Goal: Complete application form: Complete application form

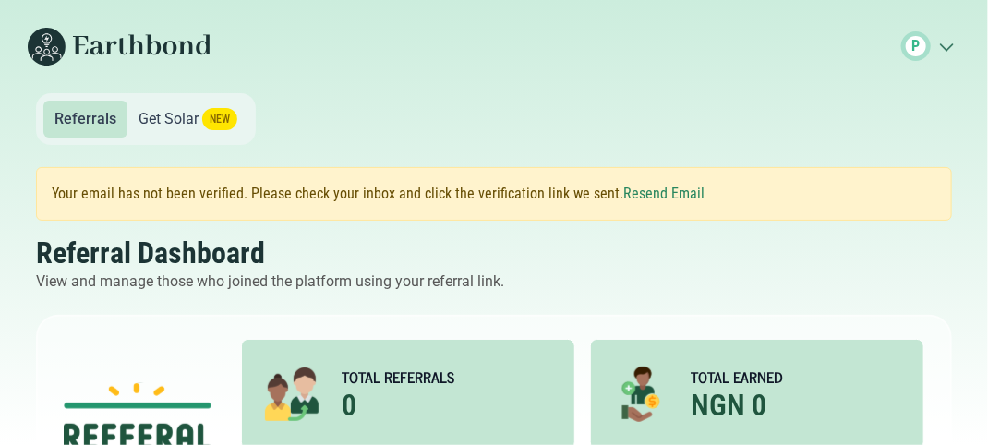
click at [212, 118] on span "NEW" at bounding box center [219, 119] width 35 height 22
click at [667, 191] on button "Resend Email" at bounding box center [663, 194] width 81 height 22
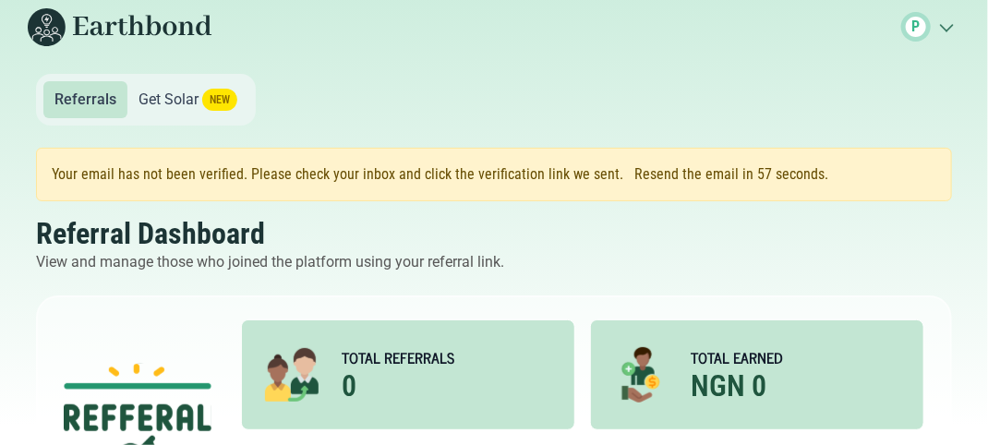
scroll to position [74, 0]
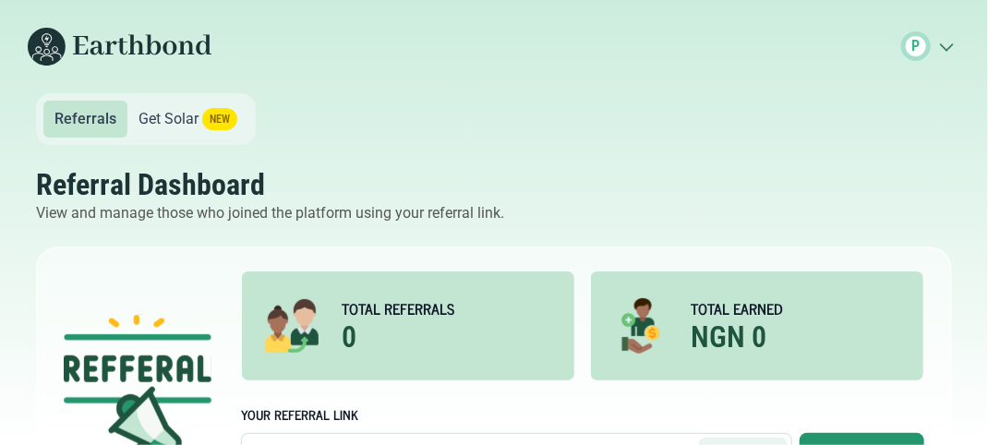
click at [947, 42] on icon ".cls-1{fill:none;stroke:#3c7b65;stroke-linecap:round;stroke-linejoin:round;stro…" at bounding box center [946, 46] width 30 height 18
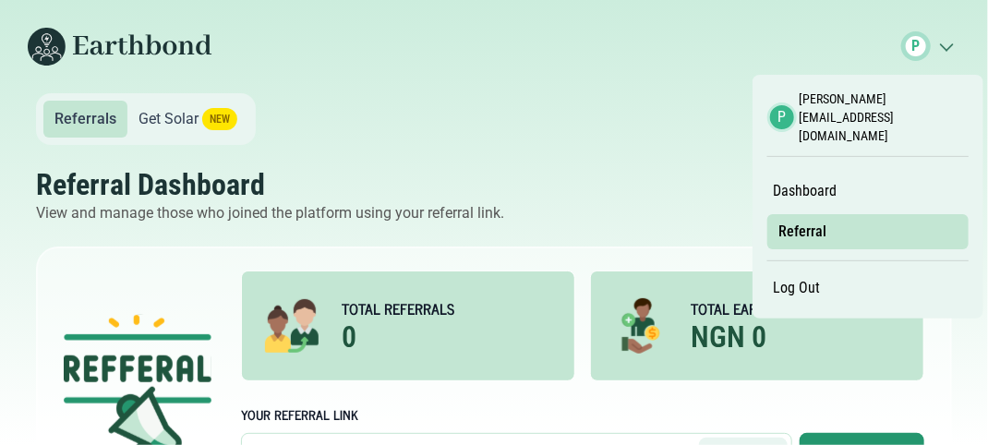
click at [865, 100] on small "[PERSON_NAME][EMAIL_ADDRESS][DOMAIN_NAME]" at bounding box center [883, 117] width 169 height 55
click at [794, 175] on link "Dashboard" at bounding box center [805, 190] width 77 height 31
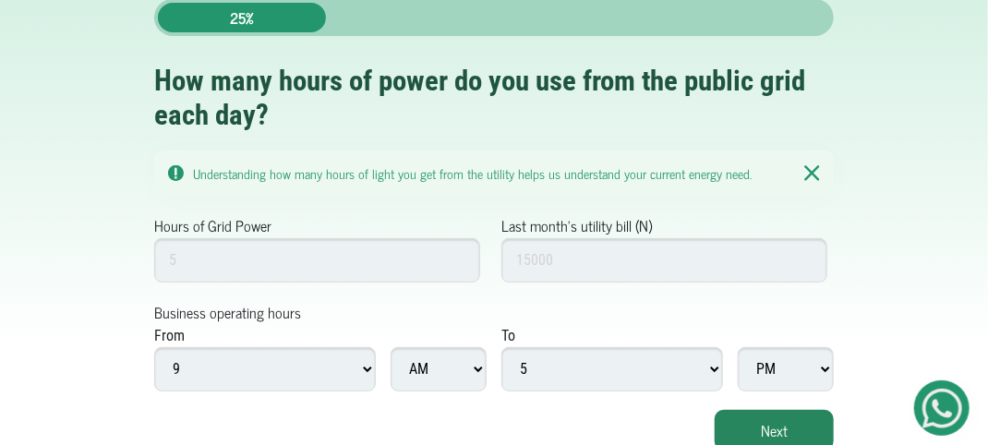
scroll to position [97, 0]
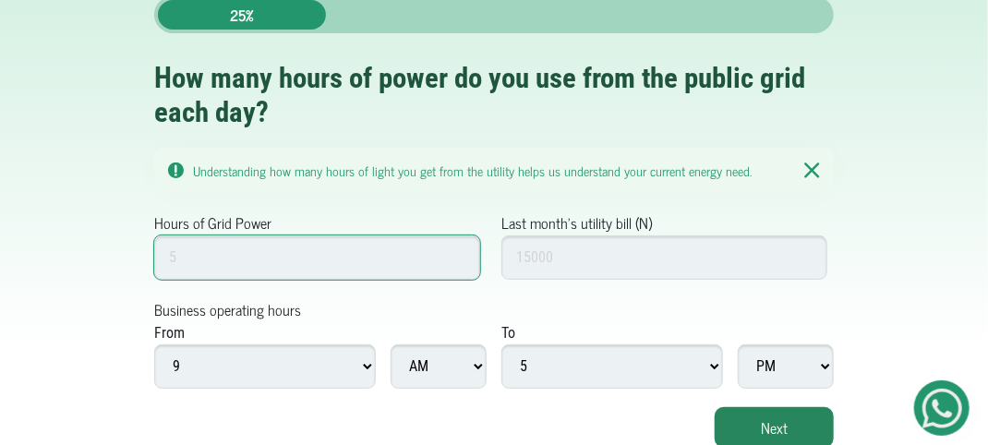
click at [351, 250] on input "Hours of Grid Power" at bounding box center [317, 257] width 326 height 44
click at [458, 258] on input "1" at bounding box center [317, 257] width 326 height 44
click at [457, 247] on input "2" at bounding box center [317, 257] width 326 height 44
click at [457, 247] on input "3" at bounding box center [317, 257] width 326 height 44
click at [458, 255] on input "4" at bounding box center [317, 257] width 326 height 44
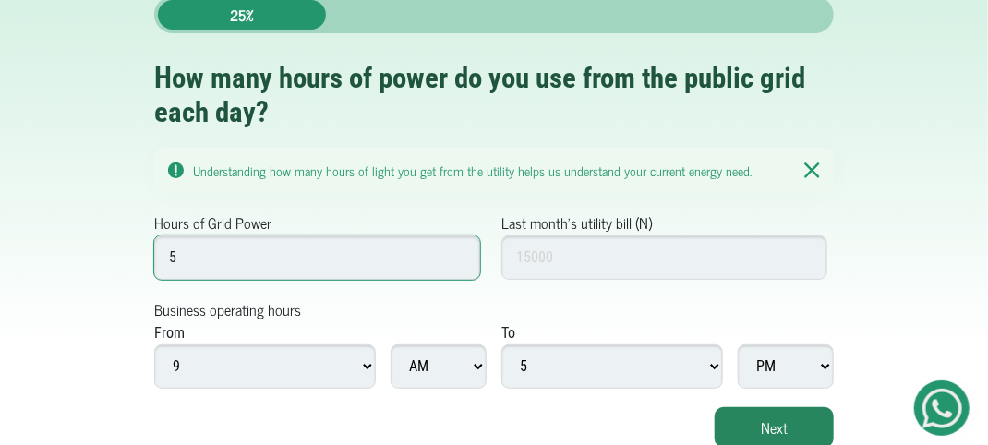
click at [458, 255] on input "5" at bounding box center [317, 257] width 326 height 44
click at [458, 255] on input "6" at bounding box center [317, 257] width 326 height 44
click at [458, 252] on input "7" at bounding box center [317, 257] width 326 height 44
click at [458, 249] on input "8" at bounding box center [317, 257] width 326 height 44
click at [458, 249] on input "9" at bounding box center [317, 257] width 326 height 44
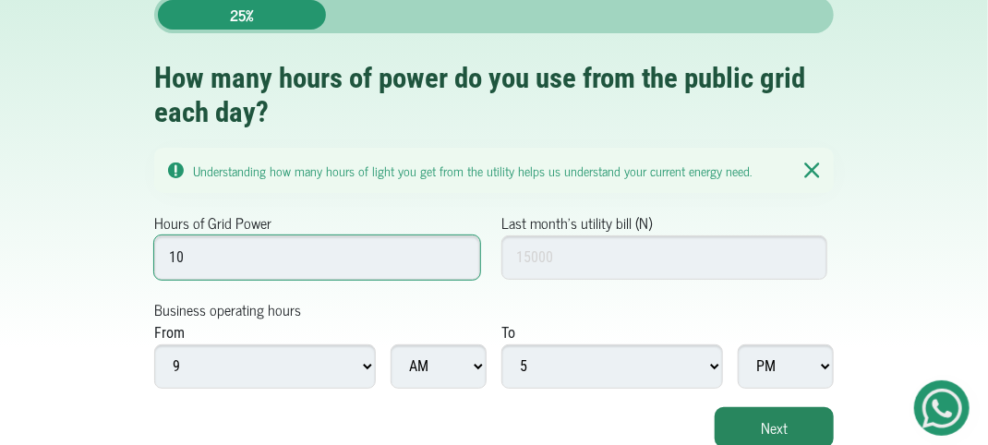
click at [458, 249] on input "10" at bounding box center [317, 257] width 326 height 44
click at [458, 249] on input "11" at bounding box center [317, 257] width 326 height 44
click at [459, 257] on input "10" at bounding box center [317, 257] width 326 height 44
click at [459, 257] on input "9" at bounding box center [317, 257] width 326 height 44
click at [459, 257] on input "8" at bounding box center [317, 257] width 326 height 44
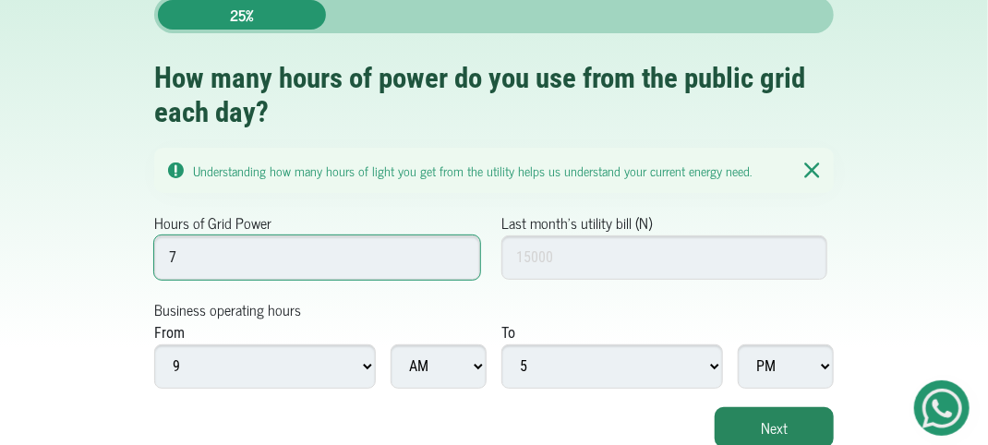
click at [459, 257] on input "7" at bounding box center [317, 257] width 326 height 44
click at [459, 257] on input "6" at bounding box center [317, 257] width 326 height 44
click at [459, 257] on input "5" at bounding box center [317, 257] width 326 height 44
click at [459, 257] on input "4" at bounding box center [317, 257] width 326 height 44
click at [459, 257] on input "3" at bounding box center [317, 257] width 326 height 44
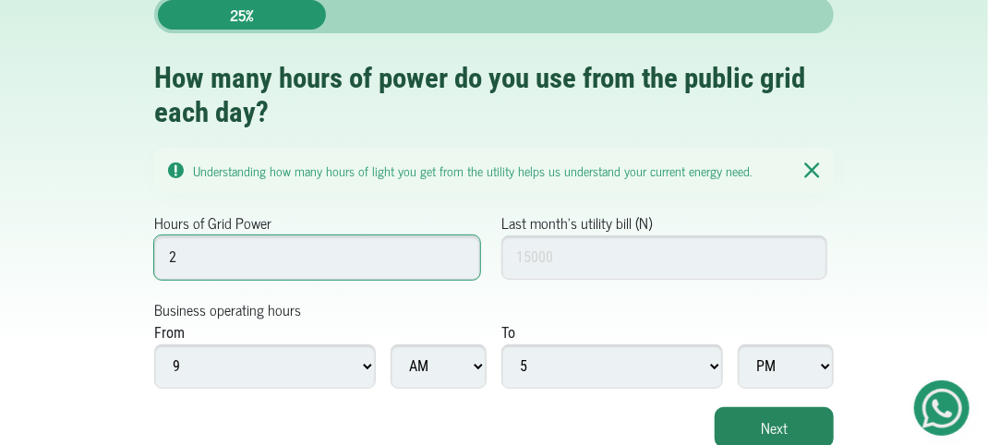
click at [459, 257] on input "2" at bounding box center [317, 257] width 326 height 44
click at [459, 257] on input "1" at bounding box center [317, 257] width 326 height 44
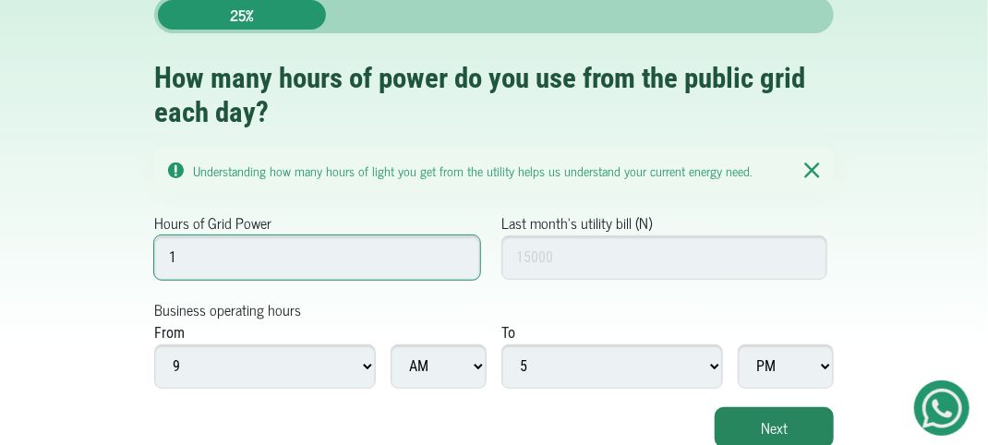
click at [459, 257] on input "1" at bounding box center [317, 257] width 326 height 44
type input "0"
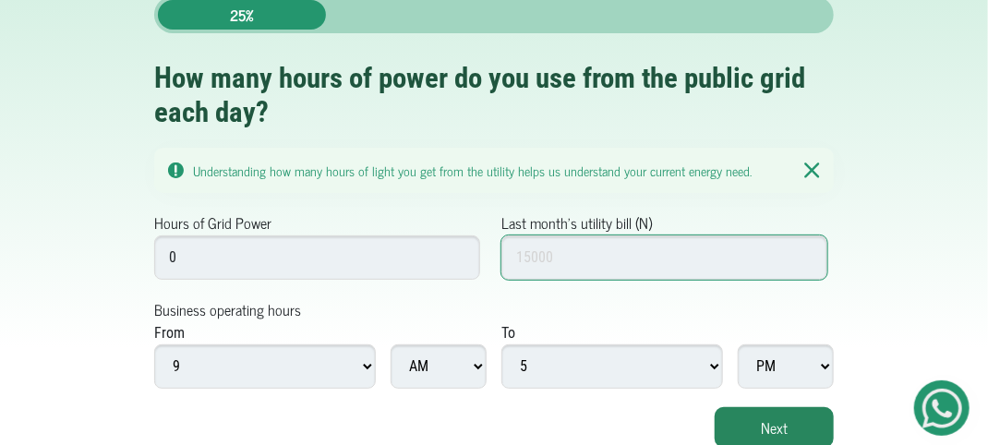
click at [624, 251] on input "Last month's utility bill (N)" at bounding box center [664, 257] width 326 height 44
type input "0"
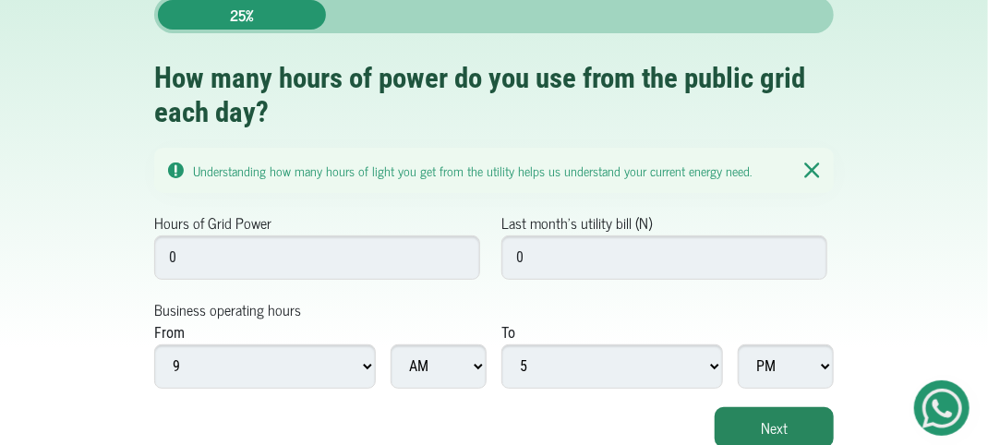
click at [607, 298] on form "Hours of Grid Power 0 Last month's utility bill (N) 0 Business operating hours …" at bounding box center [493, 329] width 679 height 236
click at [764, 424] on button "Next" at bounding box center [774, 427] width 119 height 41
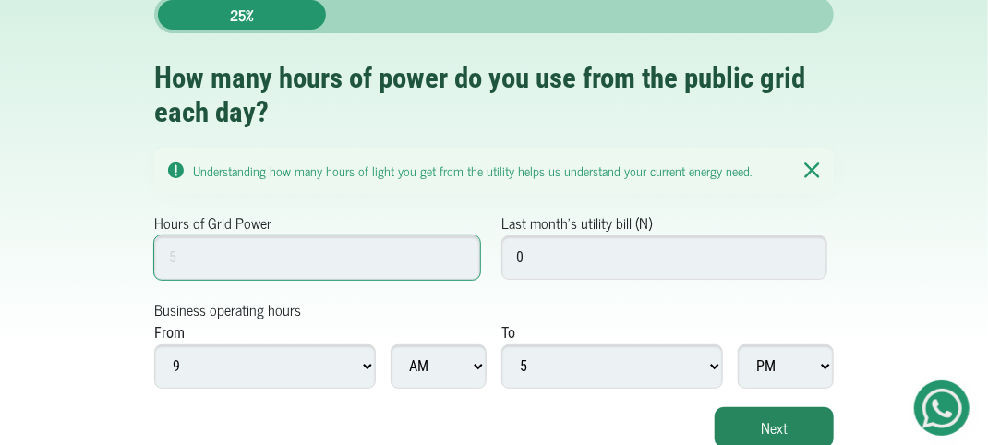
type input "1"
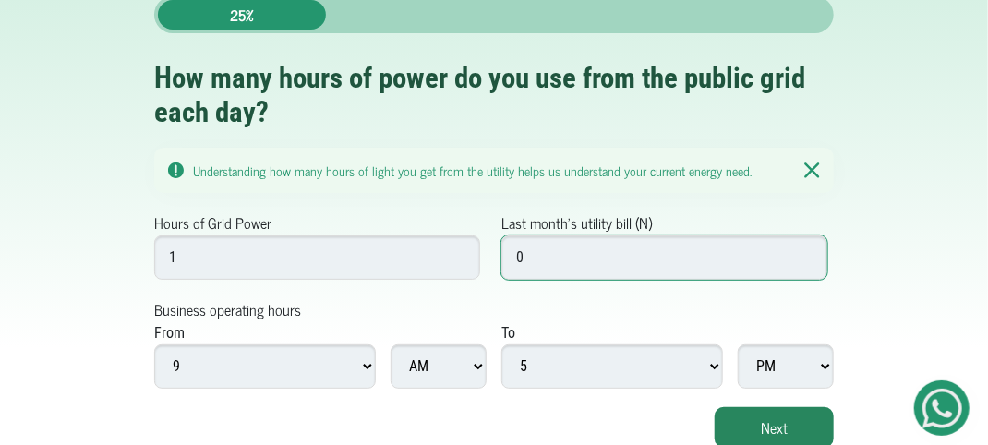
click at [576, 260] on input "0" at bounding box center [664, 257] width 326 height 44
type input "1"
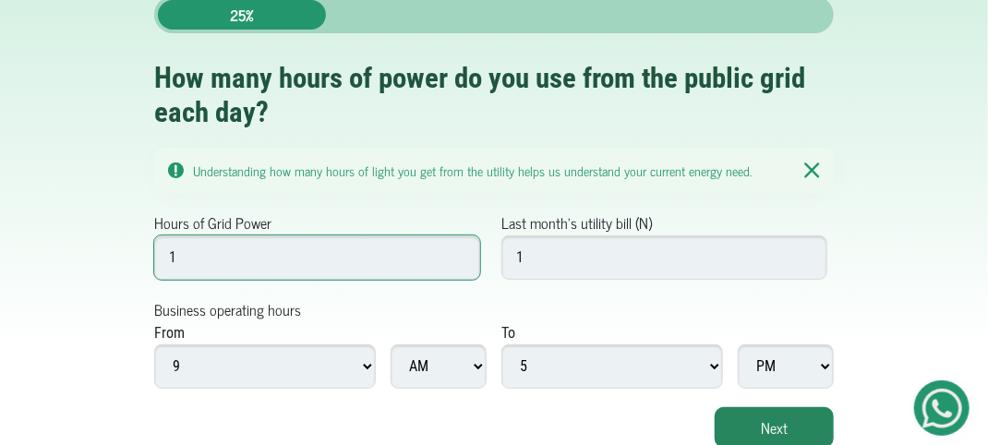
click at [223, 246] on input "1" at bounding box center [317, 257] width 326 height 44
type input "8"
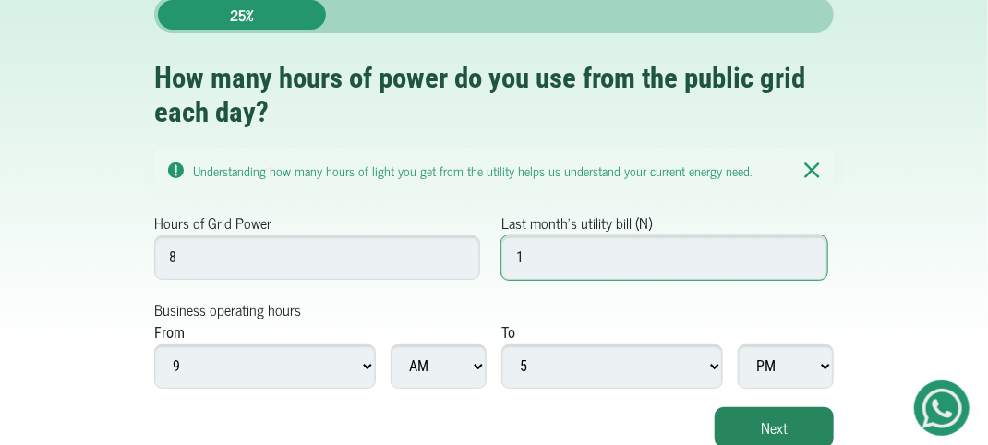
click at [534, 258] on input "1" at bounding box center [664, 257] width 326 height 44
click at [803, 249] on input "420001" at bounding box center [664, 257] width 326 height 44
type input "420000"
click at [803, 258] on input "420000" at bounding box center [664, 257] width 326 height 44
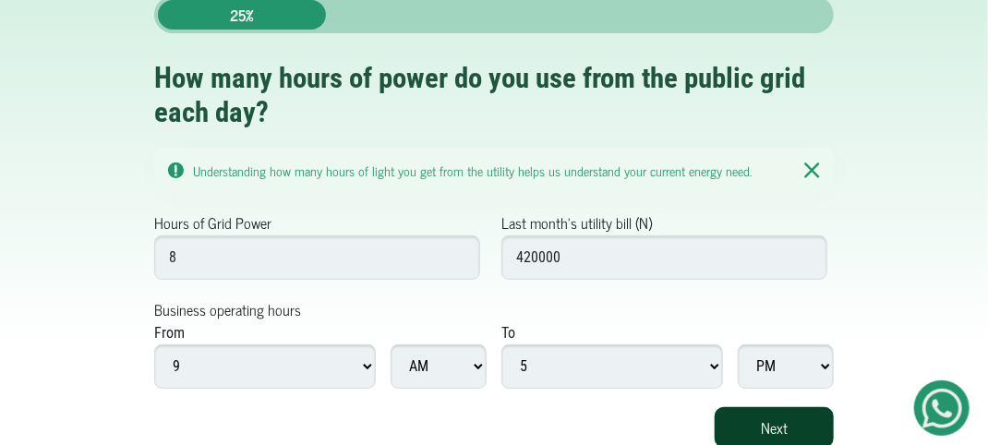
click at [791, 432] on button "Next" at bounding box center [774, 427] width 119 height 41
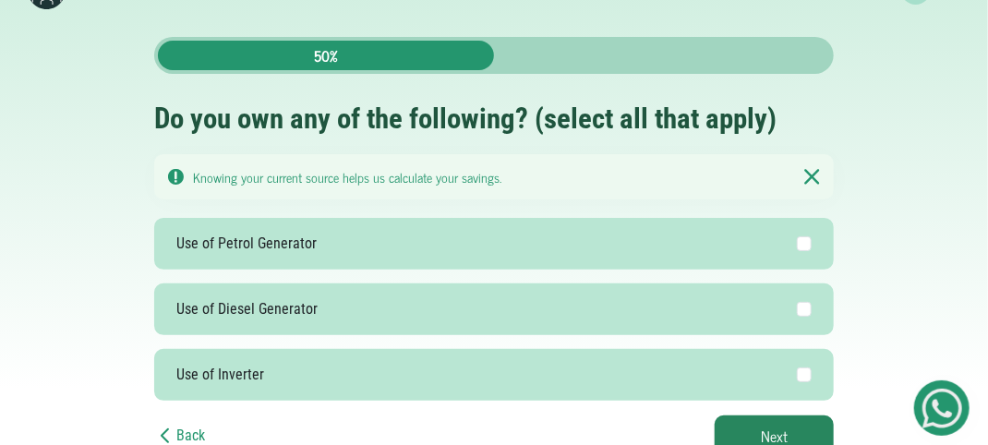
scroll to position [57, 0]
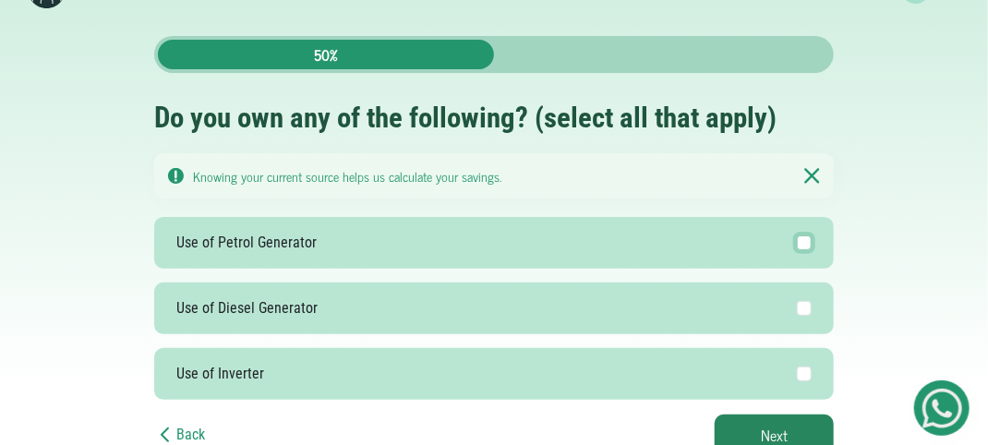
click at [811, 247] on input "Use of Petrol Generator" at bounding box center [804, 242] width 15 height 15
checkbox input "true"
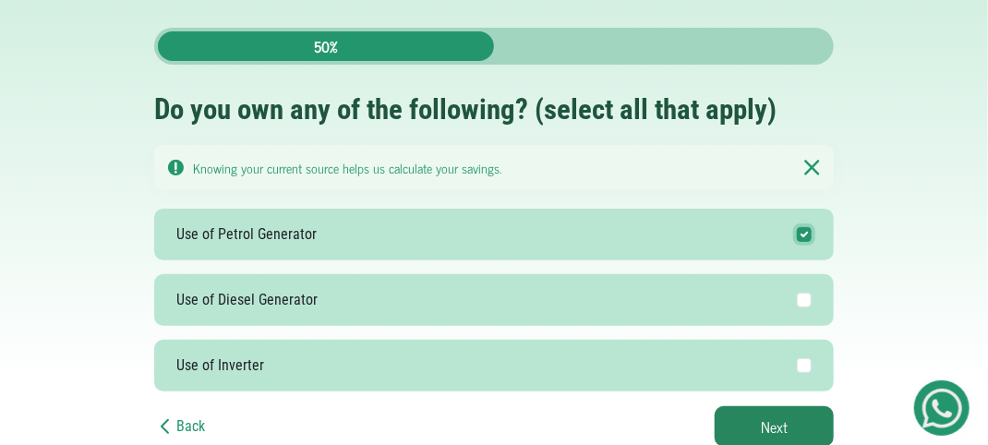
scroll to position [66, 0]
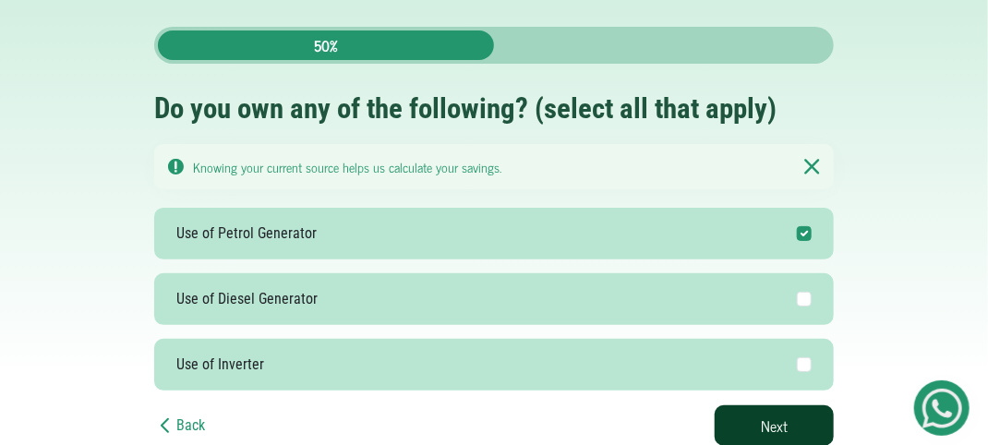
click at [781, 433] on button "Next" at bounding box center [774, 425] width 119 height 41
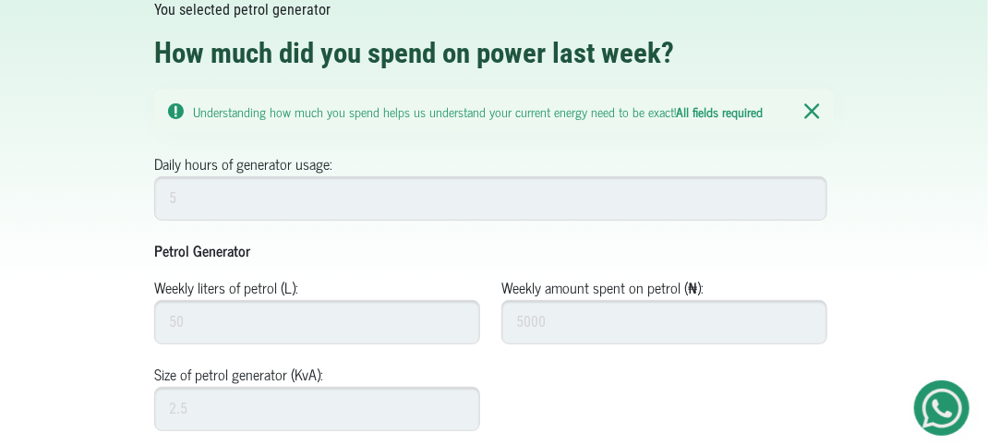
scroll to position [168, 0]
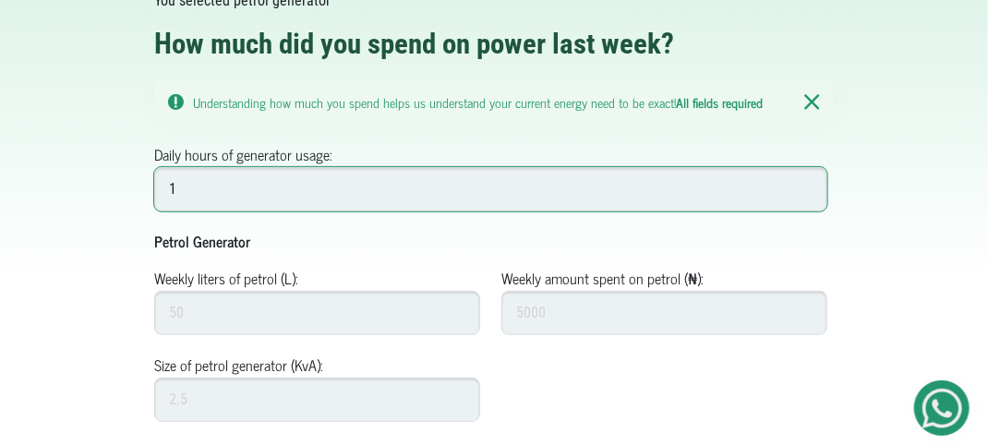
click at [803, 183] on input "1" at bounding box center [490, 189] width 673 height 44
click at [803, 183] on input "2" at bounding box center [490, 189] width 673 height 44
click at [803, 183] on input "3" at bounding box center [490, 189] width 673 height 44
click at [803, 183] on input "4" at bounding box center [490, 189] width 673 height 44
click at [803, 183] on input "5" at bounding box center [490, 189] width 673 height 44
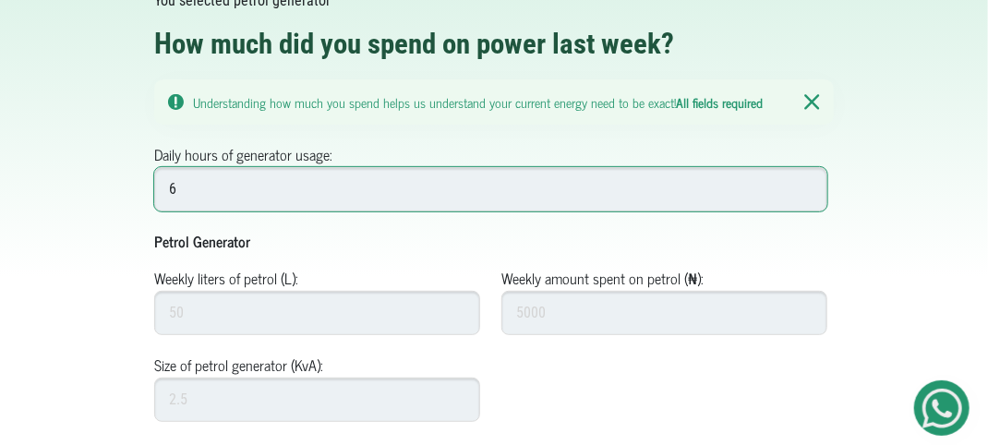
click at [803, 183] on input "6" at bounding box center [490, 189] width 673 height 44
click at [803, 183] on input "7" at bounding box center [490, 189] width 673 height 44
click at [803, 183] on input "8" at bounding box center [490, 189] width 673 height 44
click at [803, 183] on input "9" at bounding box center [490, 189] width 673 height 44
click at [803, 183] on input "10" at bounding box center [490, 189] width 673 height 44
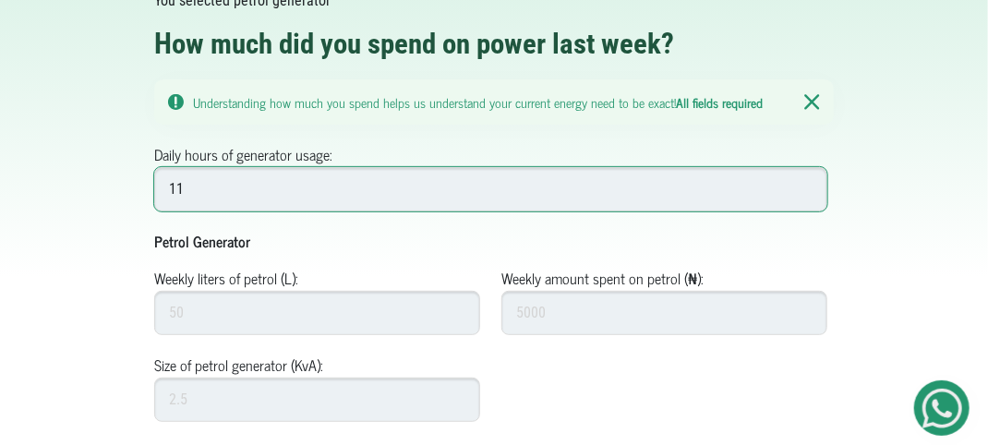
click at [803, 183] on input "11" at bounding box center [490, 189] width 673 height 44
click at [803, 183] on input "12" at bounding box center [490, 189] width 673 height 44
click at [803, 183] on input "13" at bounding box center [490, 189] width 673 height 44
click at [803, 183] on input "14" at bounding box center [490, 189] width 673 height 44
click at [803, 183] on input "15" at bounding box center [490, 189] width 673 height 44
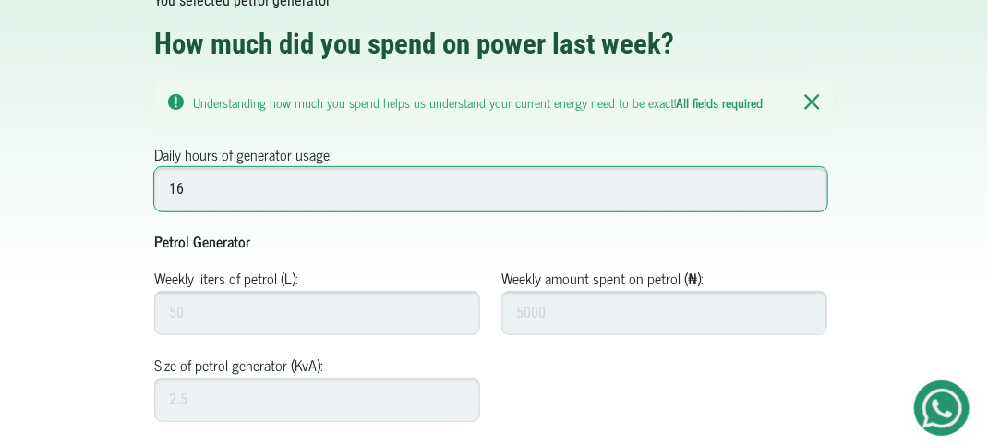
click at [803, 183] on input "16" at bounding box center [490, 189] width 673 height 44
click at [803, 183] on input "17" at bounding box center [490, 189] width 673 height 44
click at [803, 183] on input "18" at bounding box center [490, 189] width 673 height 44
click at [803, 183] on input "19" at bounding box center [490, 189] width 673 height 44
click at [803, 183] on input "20" at bounding box center [490, 189] width 673 height 44
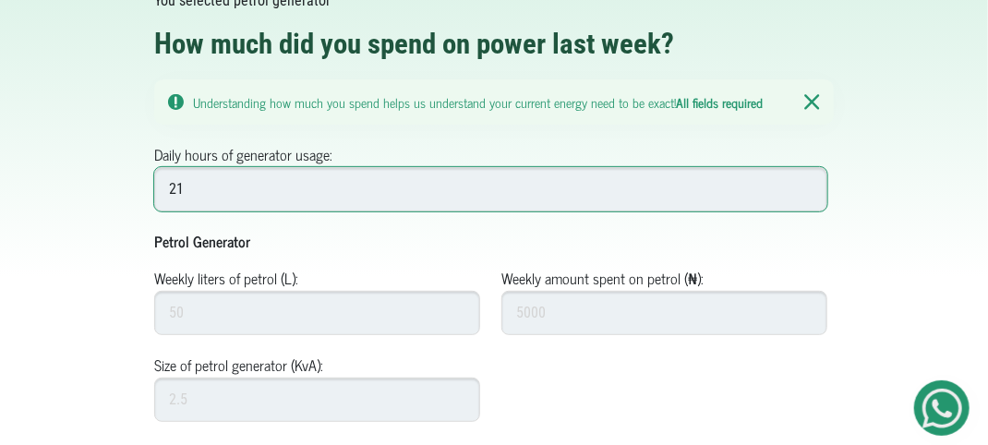
click at [803, 183] on input "21" at bounding box center [490, 189] width 673 height 44
click at [803, 183] on input "22" at bounding box center [490, 189] width 673 height 44
click at [803, 183] on input "23" at bounding box center [490, 189] width 673 height 44
click at [803, 183] on input "24" at bounding box center [490, 189] width 673 height 44
click at [803, 183] on input "25" at bounding box center [490, 189] width 673 height 44
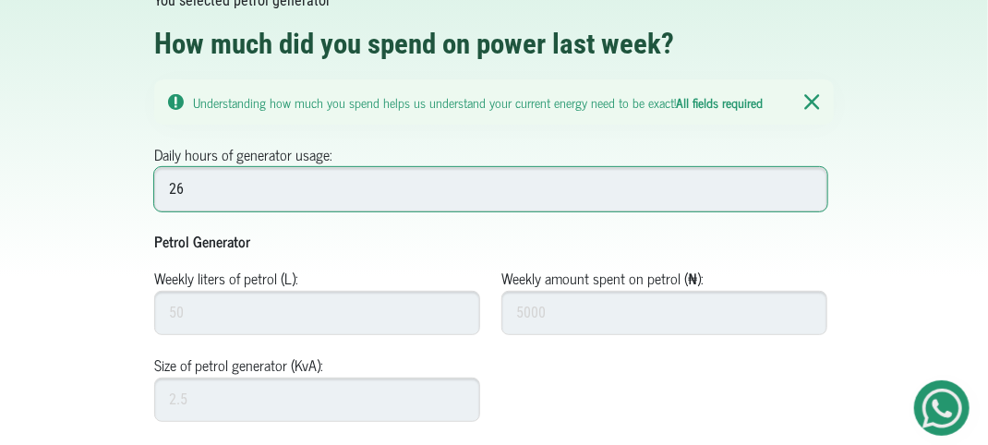
click at [803, 183] on input "26" at bounding box center [490, 189] width 673 height 44
click at [803, 183] on input "27" at bounding box center [490, 189] width 673 height 44
click at [803, 183] on input "28" at bounding box center [490, 189] width 673 height 44
click at [803, 183] on input "29" at bounding box center [490, 189] width 673 height 44
click at [803, 183] on input "30" at bounding box center [490, 189] width 673 height 44
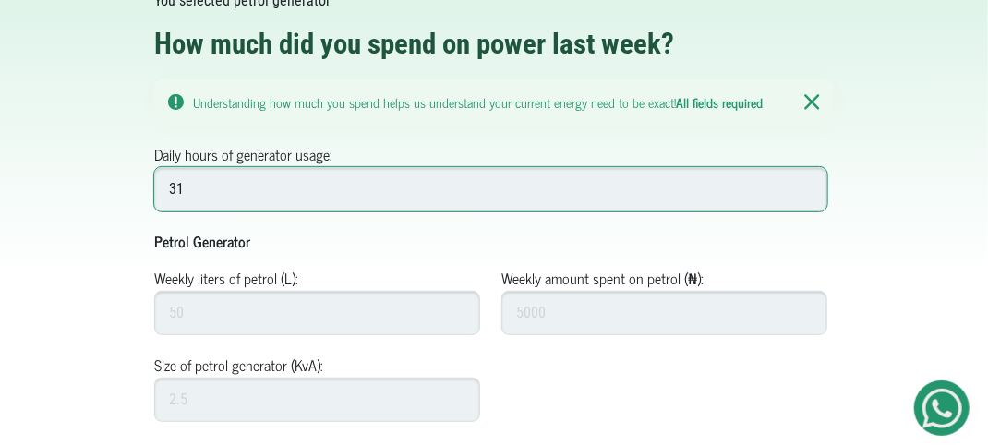
click at [803, 183] on input "31" at bounding box center [490, 189] width 673 height 44
click at [803, 183] on input "32" at bounding box center [490, 189] width 673 height 44
click at [803, 183] on input "33" at bounding box center [490, 189] width 673 height 44
click at [803, 183] on input "34" at bounding box center [490, 189] width 673 height 44
click at [803, 183] on input "35" at bounding box center [490, 189] width 673 height 44
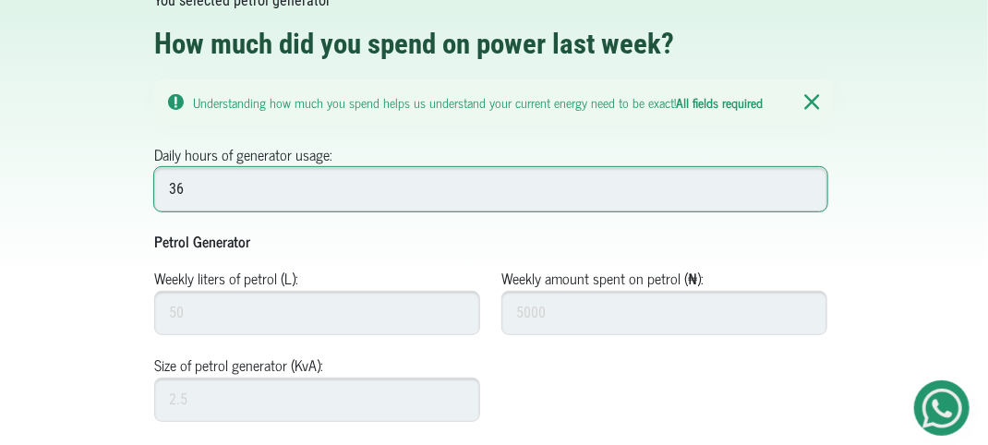
click at [803, 183] on input "36" at bounding box center [490, 189] width 673 height 44
click at [803, 183] on input "37" at bounding box center [490, 189] width 673 height 44
click at [803, 183] on input "38" at bounding box center [490, 189] width 673 height 44
click at [803, 183] on input "39" at bounding box center [490, 189] width 673 height 44
type input "40"
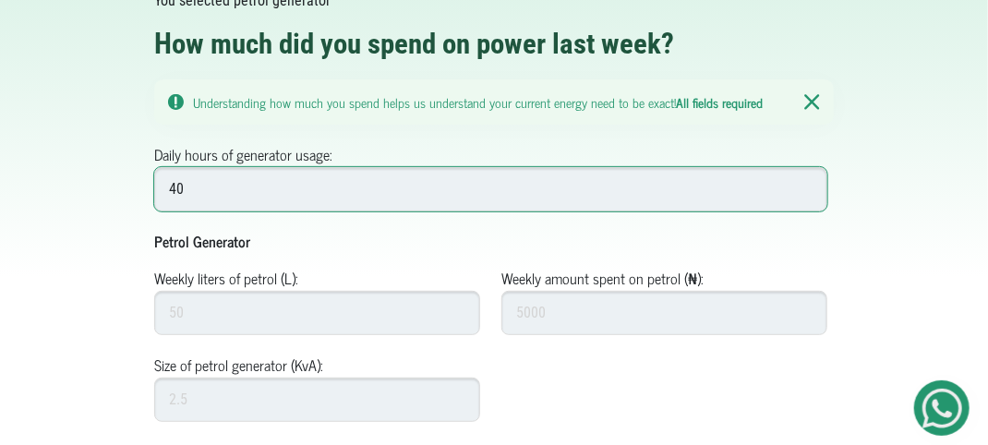
click at [803, 183] on input "40" at bounding box center [490, 189] width 673 height 44
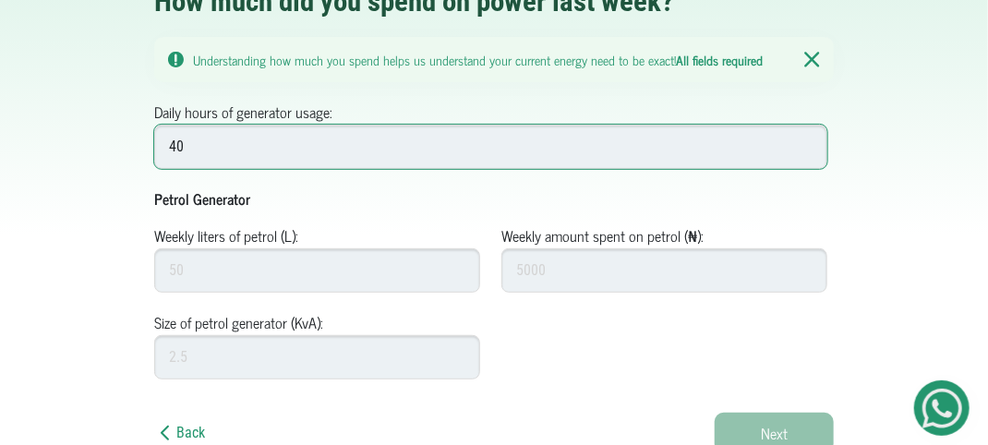
scroll to position [214, 0]
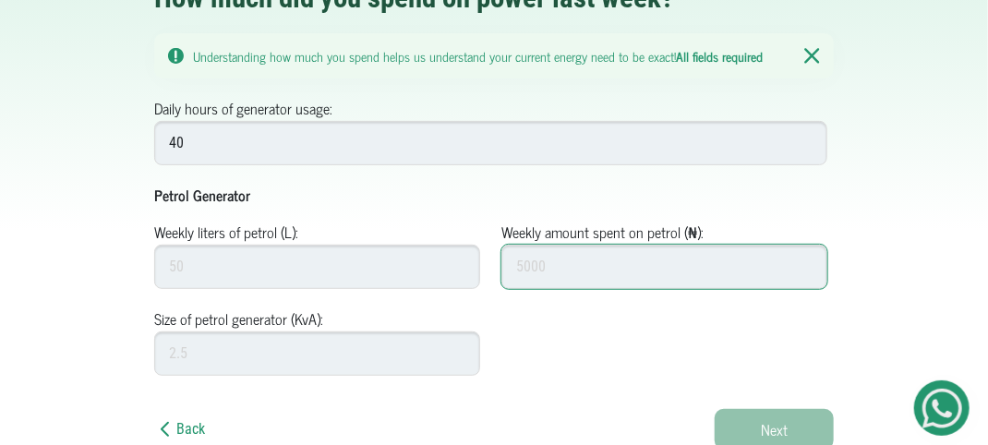
click at [527, 268] on input "Weekly amount spent on petrol (₦):" at bounding box center [664, 267] width 326 height 44
type input "97000"
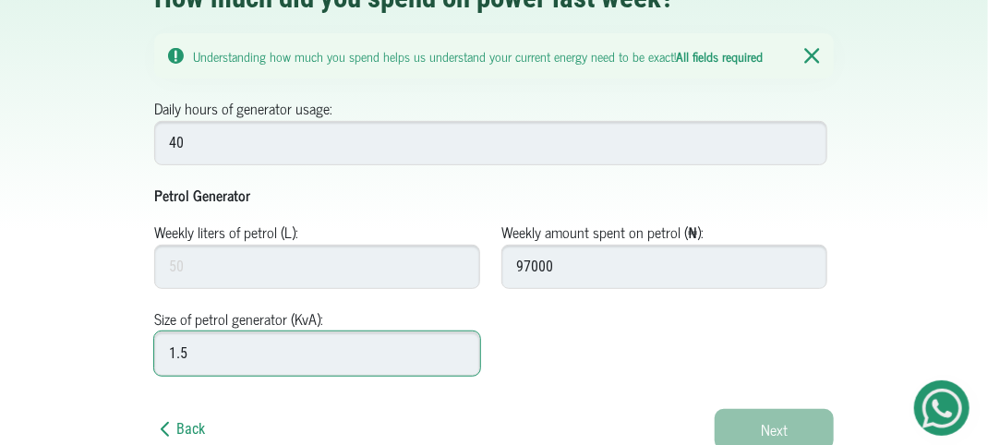
click at [456, 347] on input "1.5" at bounding box center [317, 353] width 326 height 44
click at [456, 347] on input "1.6" at bounding box center [317, 353] width 326 height 44
click at [456, 347] on input "1.7" at bounding box center [317, 353] width 326 height 44
click at [456, 347] on input "1.8" at bounding box center [317, 353] width 326 height 44
click at [456, 347] on input "1.9" at bounding box center [317, 353] width 326 height 44
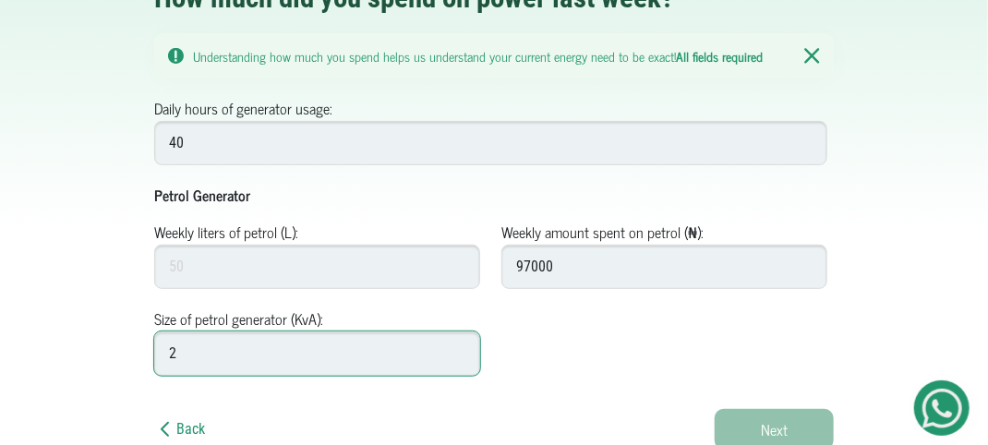
click at [456, 347] on input "2" at bounding box center [317, 353] width 326 height 44
click at [456, 347] on input "2.1" at bounding box center [317, 353] width 326 height 44
click at [456, 347] on input "2.2" at bounding box center [317, 353] width 326 height 44
click at [456, 347] on input "2.3" at bounding box center [317, 353] width 326 height 44
click at [456, 347] on input "2.4" at bounding box center [317, 353] width 326 height 44
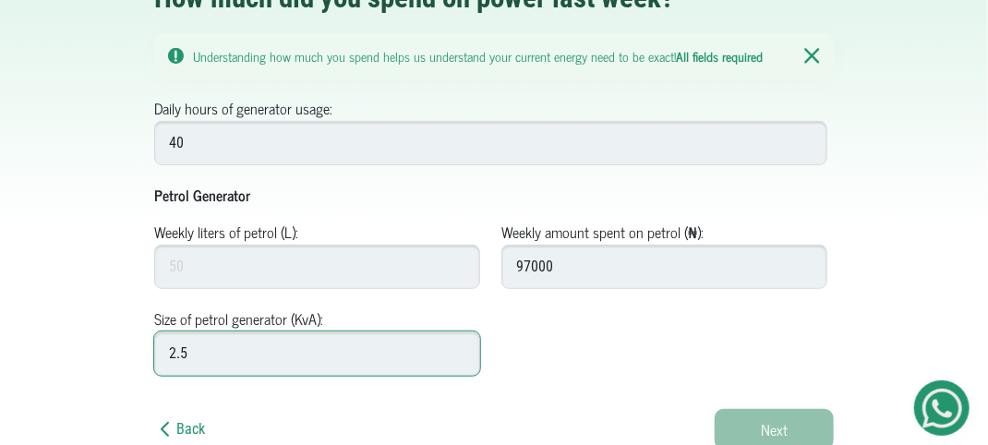
click at [456, 347] on input "2.5" at bounding box center [317, 353] width 326 height 44
click at [456, 347] on input "2.6" at bounding box center [317, 353] width 326 height 44
click at [456, 347] on input "2.7" at bounding box center [317, 353] width 326 height 44
click at [456, 347] on input "2.8" at bounding box center [317, 353] width 326 height 44
click at [456, 347] on input "2.9" at bounding box center [317, 353] width 326 height 44
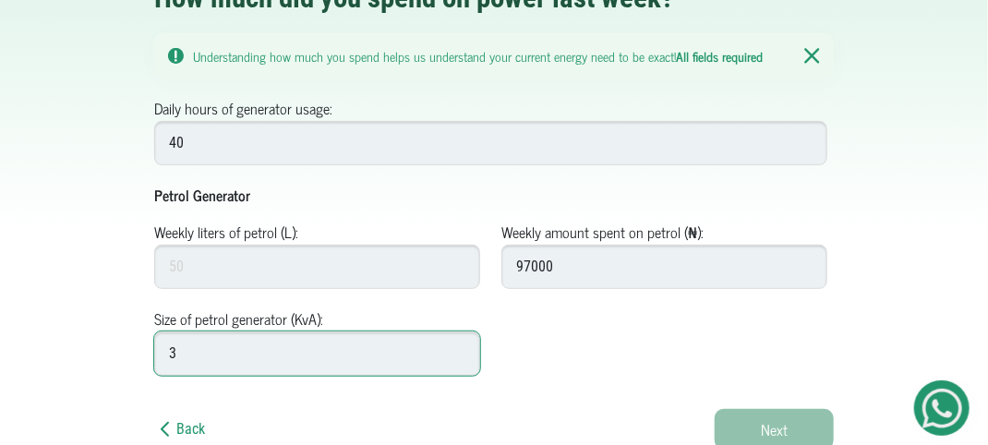
click at [456, 347] on input "3" at bounding box center [317, 353] width 326 height 44
click at [456, 347] on input "3.1" at bounding box center [317, 353] width 326 height 44
click at [456, 347] on input "3.2" at bounding box center [317, 353] width 326 height 44
click at [456, 347] on input "3.3" at bounding box center [317, 353] width 326 height 44
click at [456, 347] on input "3.4" at bounding box center [317, 353] width 326 height 44
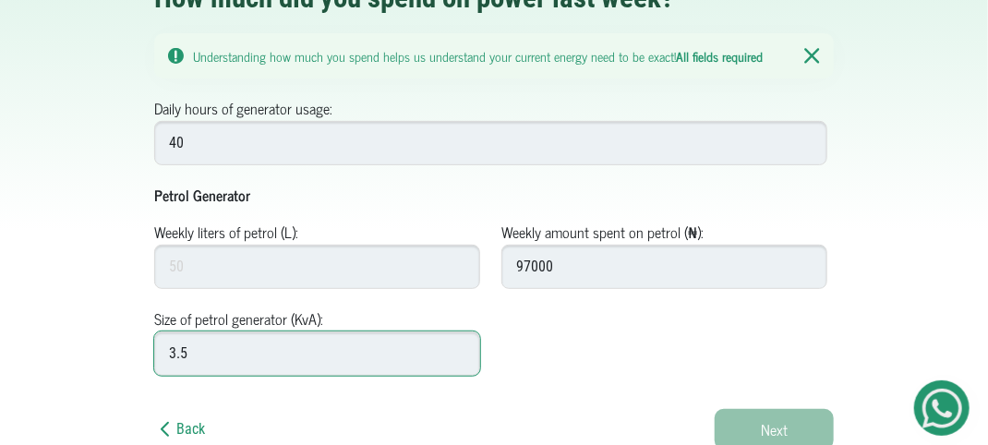
click at [456, 347] on input "3.5" at bounding box center [317, 353] width 326 height 44
click at [456, 347] on input "3.6" at bounding box center [317, 353] width 326 height 44
click at [456, 346] on input "3.7" at bounding box center [317, 353] width 326 height 44
click at [456, 346] on input "3.8" at bounding box center [317, 353] width 326 height 44
click at [456, 346] on input "3.9" at bounding box center [317, 353] width 326 height 44
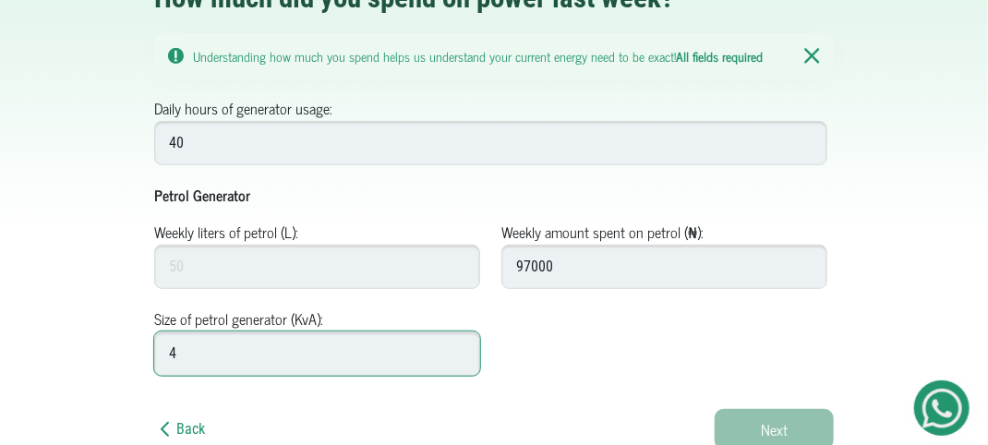
click at [456, 346] on input "4" at bounding box center [317, 353] width 326 height 44
click at [456, 346] on input "4.1" at bounding box center [317, 353] width 326 height 44
click at [456, 346] on input "4.2" at bounding box center [317, 353] width 326 height 44
click at [456, 346] on input "4.3" at bounding box center [317, 353] width 326 height 44
click at [456, 346] on input "4.4" at bounding box center [317, 353] width 326 height 44
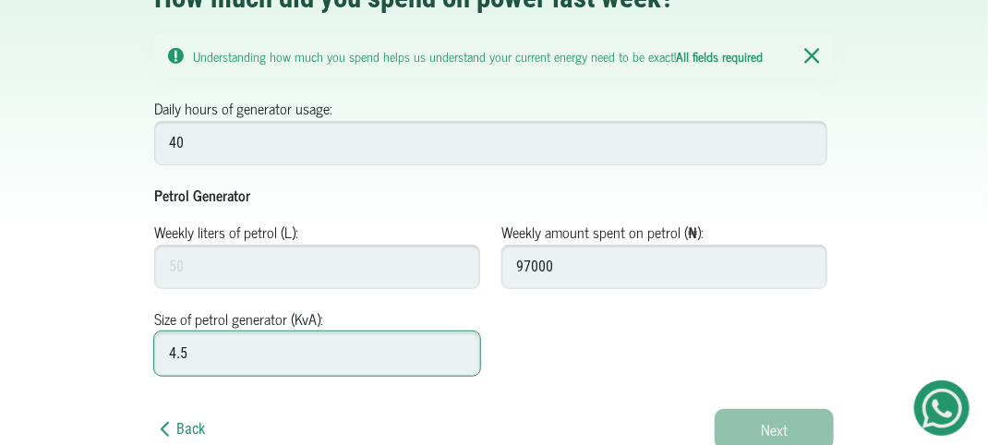
type input "4.5"
click at [456, 346] on input "4.5" at bounding box center [317, 353] width 326 height 44
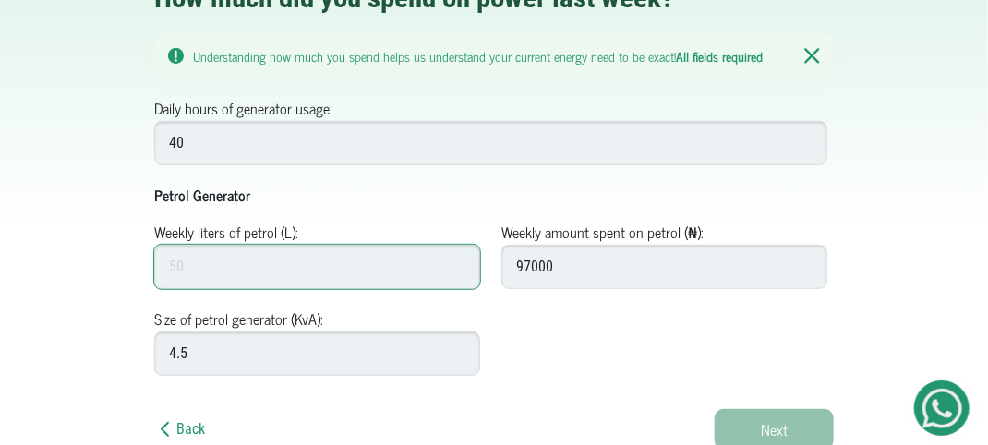
click at [260, 274] on input "Weekly liters of petrol (L):" at bounding box center [317, 267] width 326 height 44
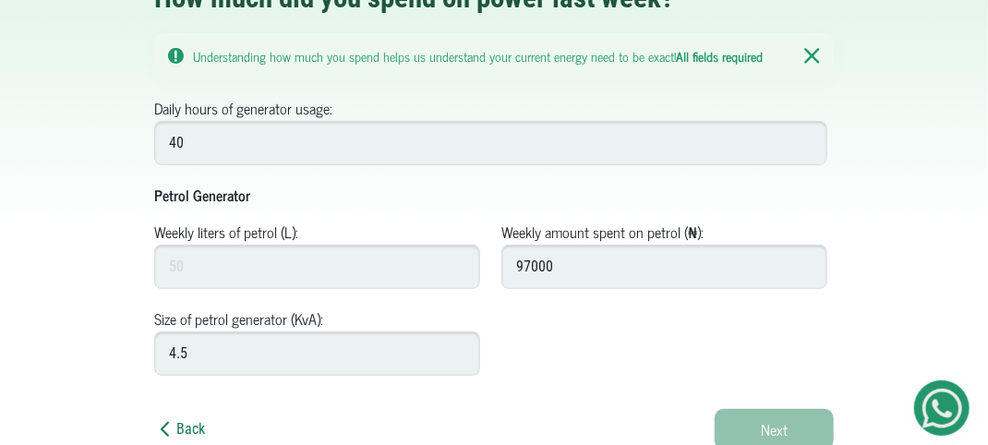
click at [187, 428] on link "Back" at bounding box center [179, 429] width 51 height 18
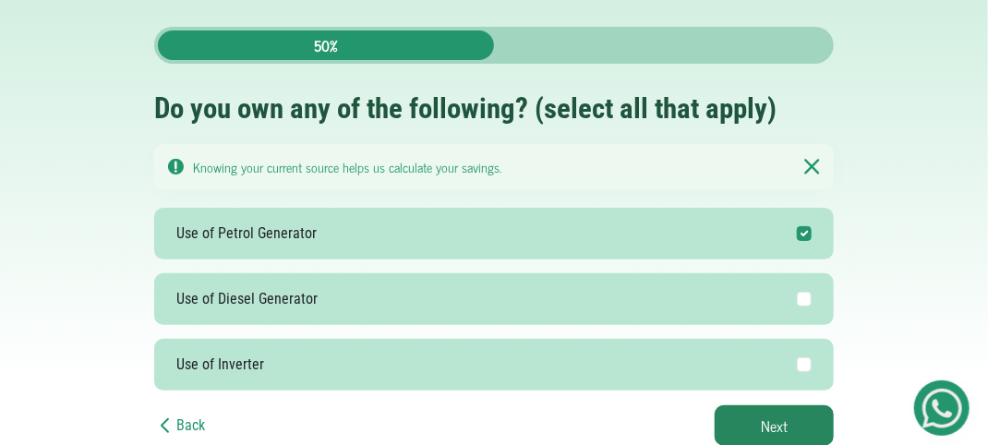
scroll to position [66, 0]
click at [184, 427] on link "Back" at bounding box center [179, 425] width 51 height 18
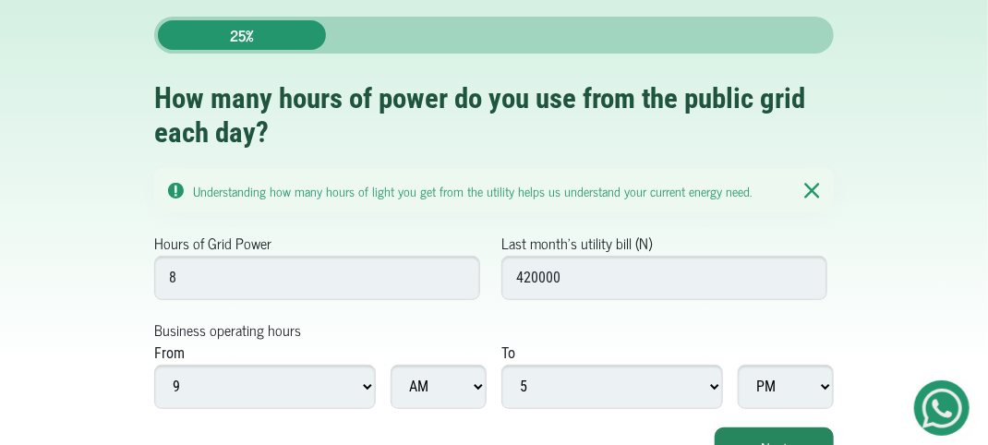
scroll to position [81, 0]
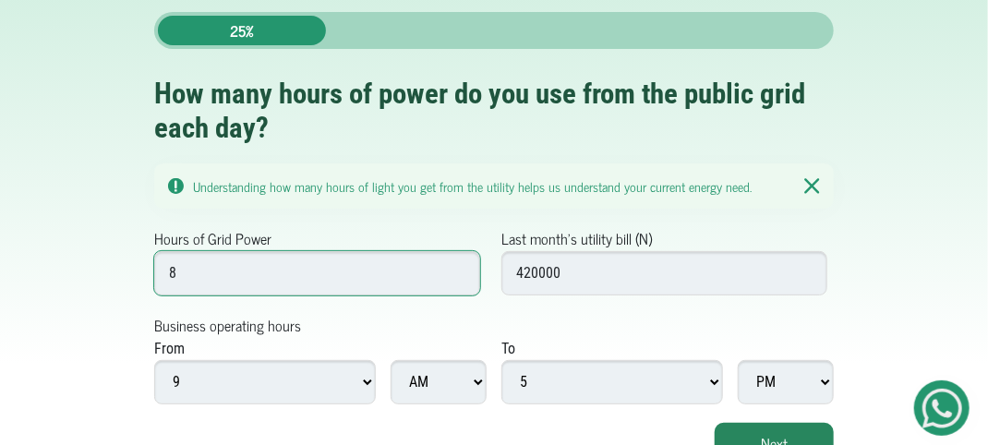
drag, startPoint x: 189, startPoint y: 268, endPoint x: 169, endPoint y: 268, distance: 20.3
click at [169, 268] on input "8" at bounding box center [317, 273] width 326 height 44
type input "1"
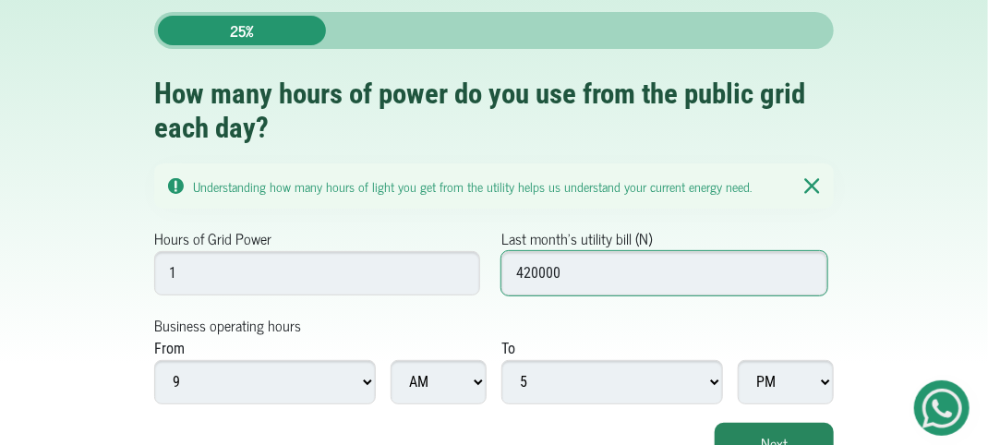
drag, startPoint x: 563, startPoint y: 270, endPoint x: 503, endPoint y: 278, distance: 60.6
click at [503, 278] on input "420000" at bounding box center [664, 273] width 326 height 44
type input "1"
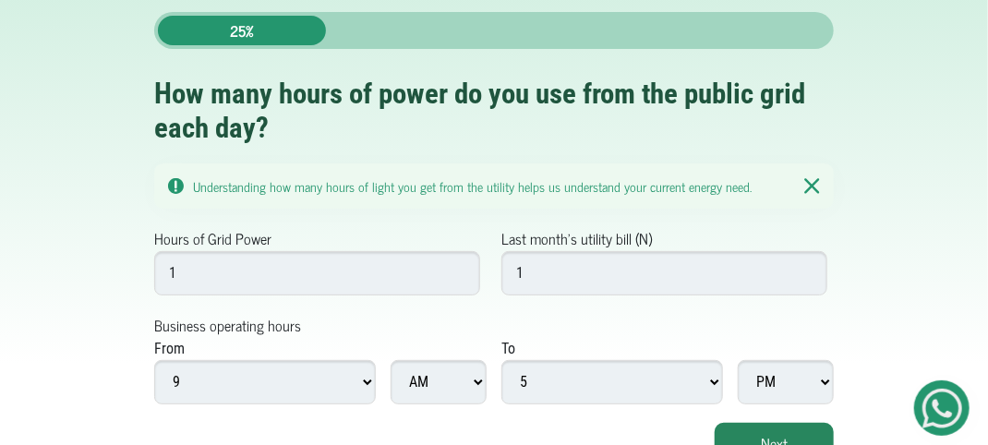
click at [631, 310] on div "Hours of Grid Power 1 Last month's utility bill (N) 1" at bounding box center [493, 270] width 679 height 87
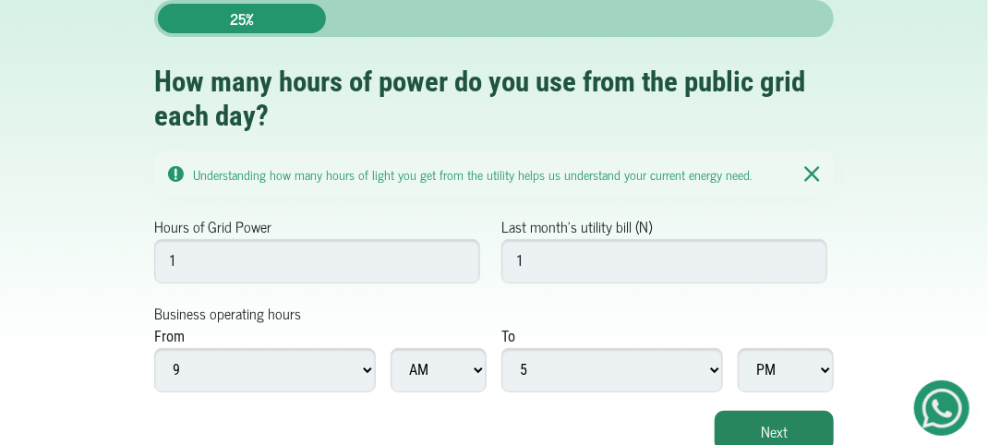
scroll to position [97, 0]
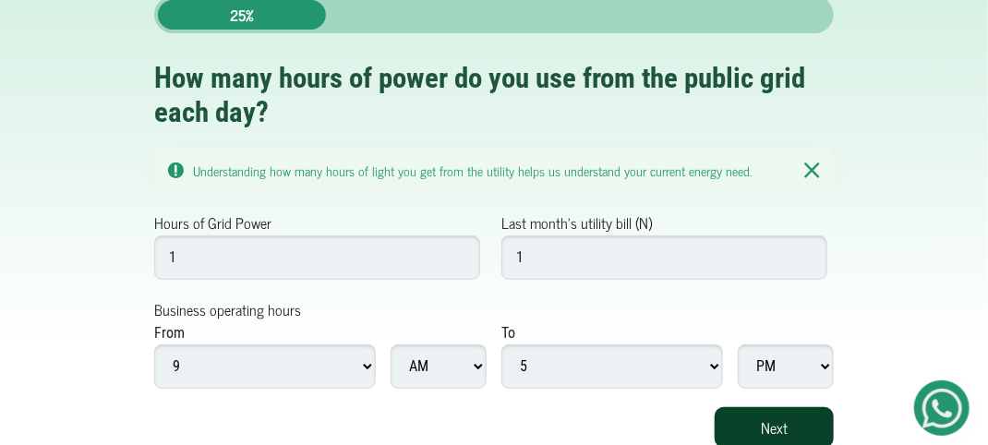
click at [796, 432] on button "Next" at bounding box center [774, 427] width 119 height 41
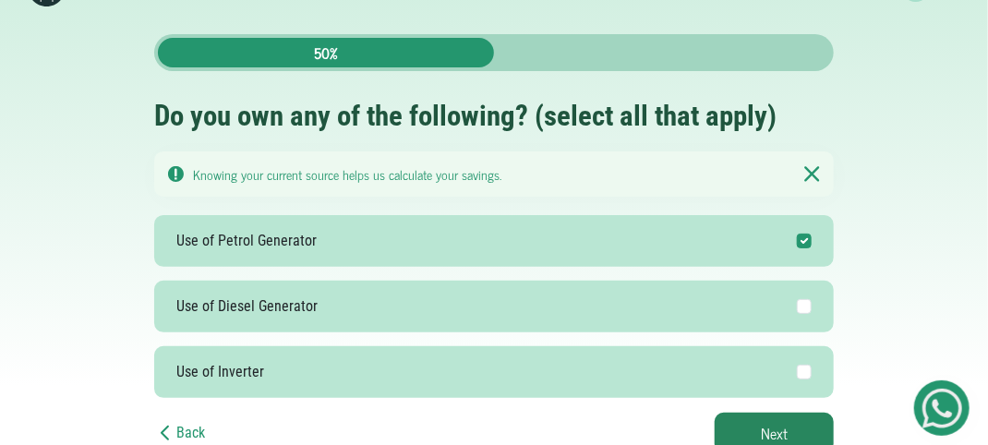
scroll to position [66, 0]
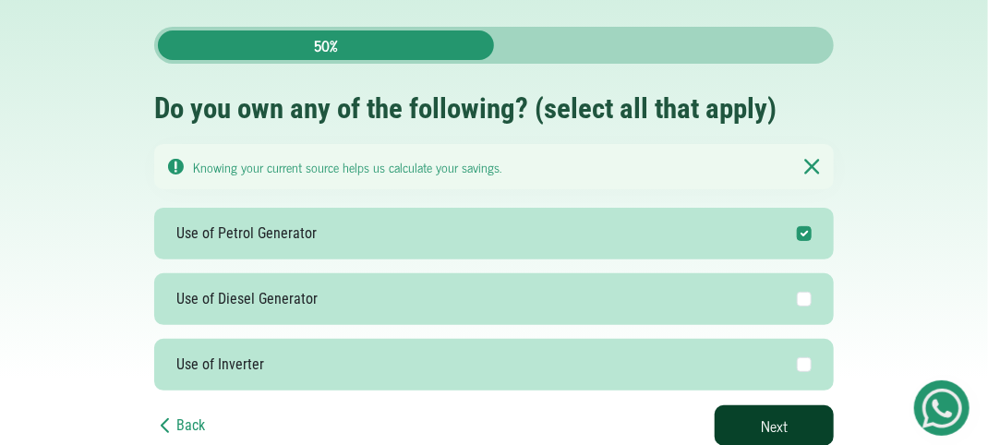
click at [787, 414] on button "Next" at bounding box center [774, 425] width 119 height 41
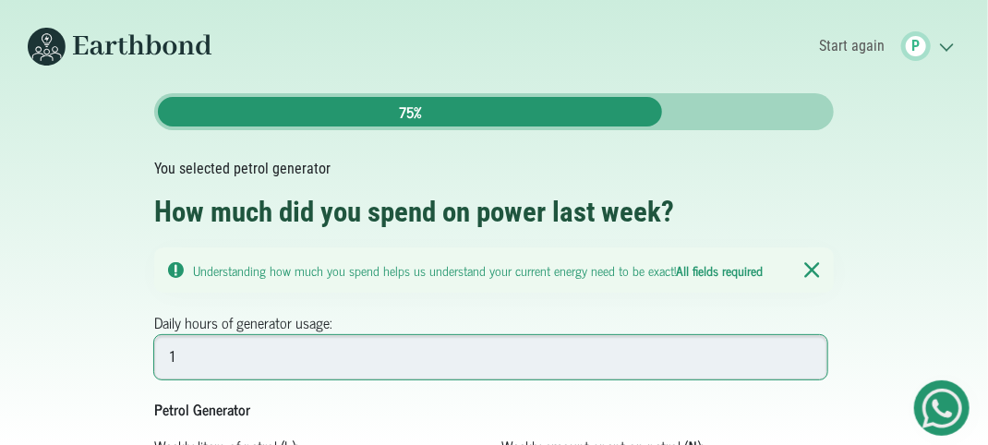
click at [802, 353] on input "1" at bounding box center [490, 357] width 673 height 44
click at [802, 353] on input "2" at bounding box center [490, 357] width 673 height 44
click at [802, 353] on input "3" at bounding box center [490, 357] width 673 height 44
click at [802, 353] on input "4" at bounding box center [490, 357] width 673 height 44
click at [802, 353] on input "5" at bounding box center [490, 357] width 673 height 44
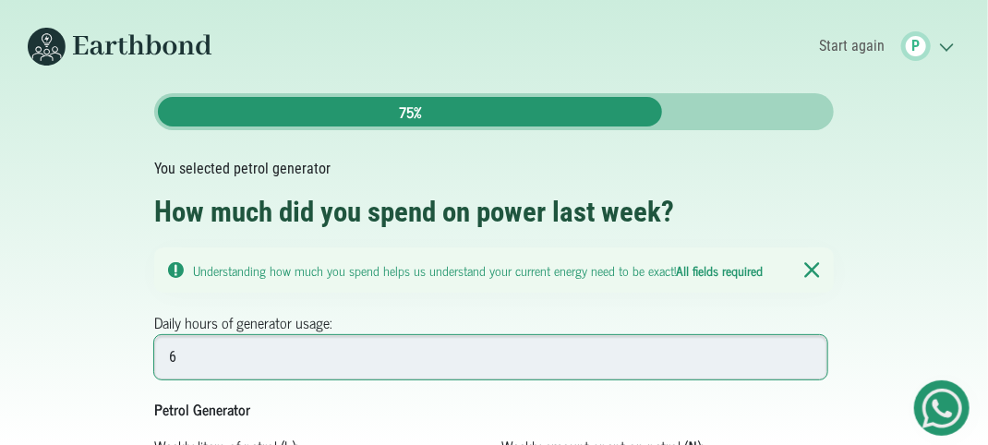
click at [802, 353] on input "6" at bounding box center [490, 357] width 673 height 44
click at [802, 353] on input "7" at bounding box center [490, 357] width 673 height 44
click at [802, 353] on input "8" at bounding box center [490, 357] width 673 height 44
click at [802, 353] on input "9" at bounding box center [490, 357] width 673 height 44
click at [805, 359] on input "8" at bounding box center [490, 357] width 673 height 44
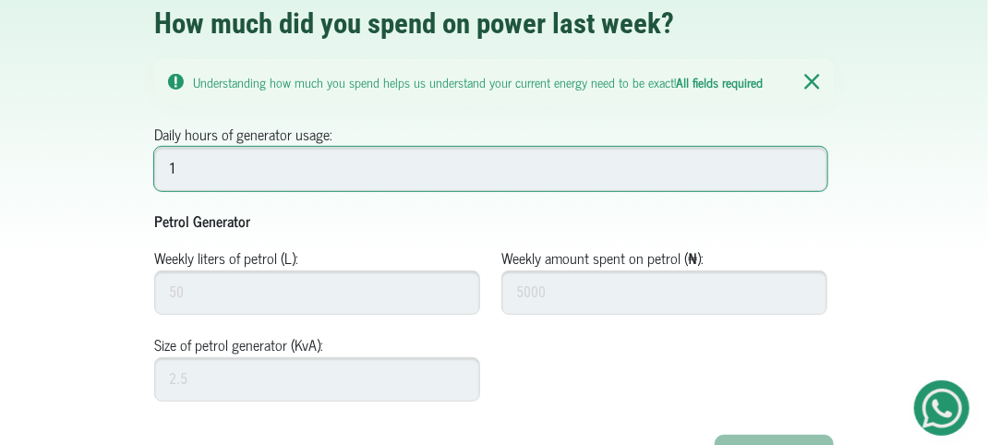
scroll to position [196, 0]
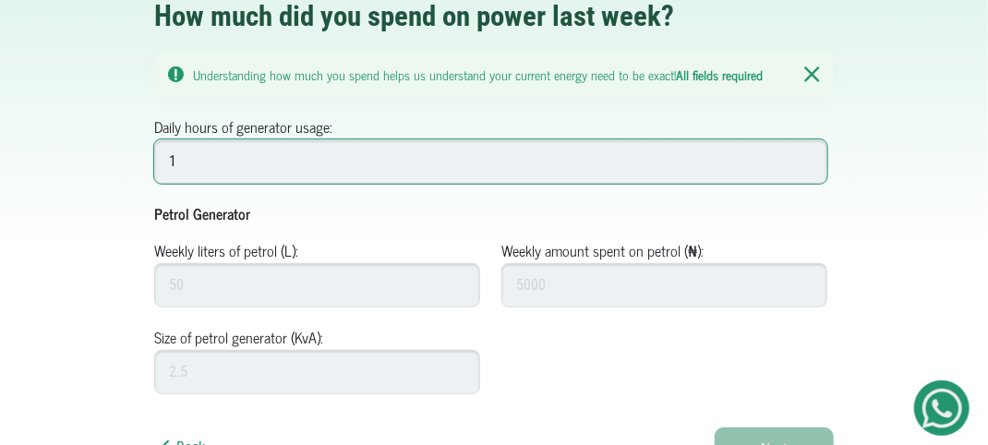
type input "1"
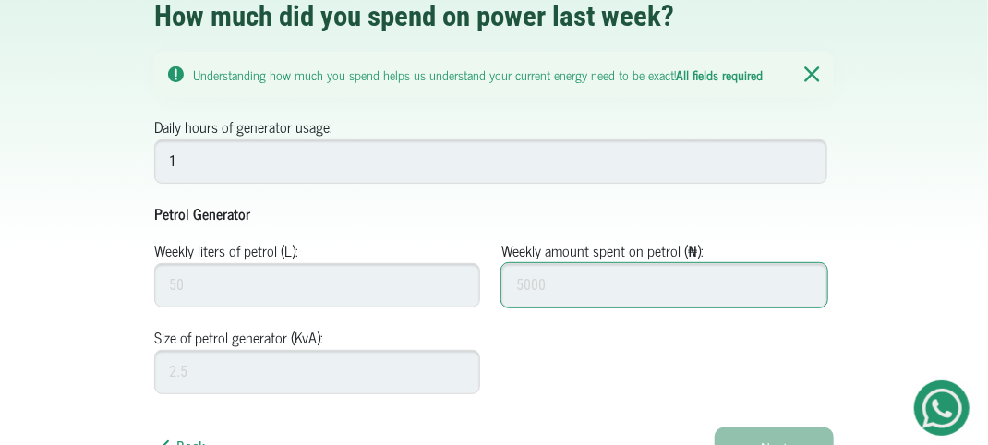
click at [571, 286] on input "Weekly amount spent on petrol (₦):" at bounding box center [664, 285] width 326 height 44
type input "7"
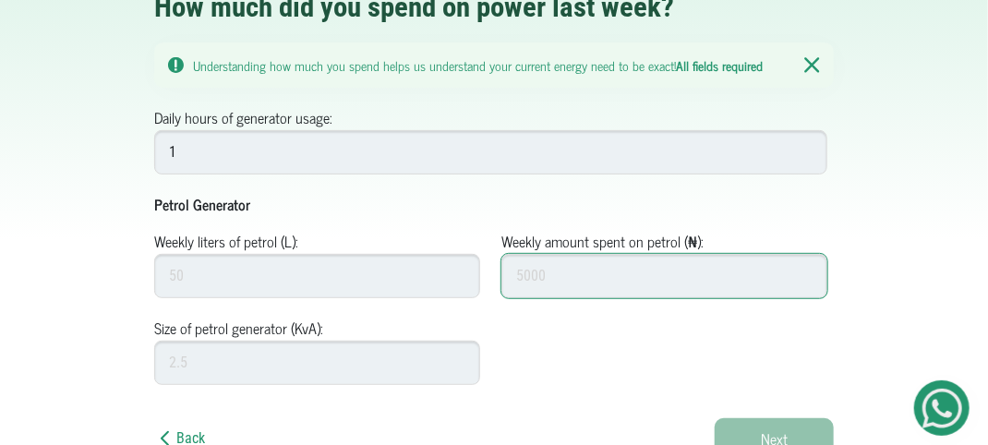
scroll to position [206, 0]
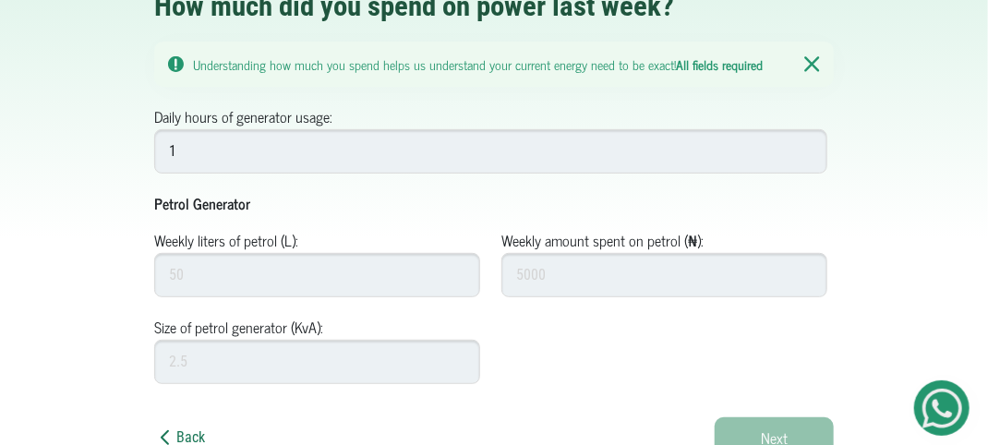
click at [181, 435] on link "Back" at bounding box center [179, 437] width 51 height 18
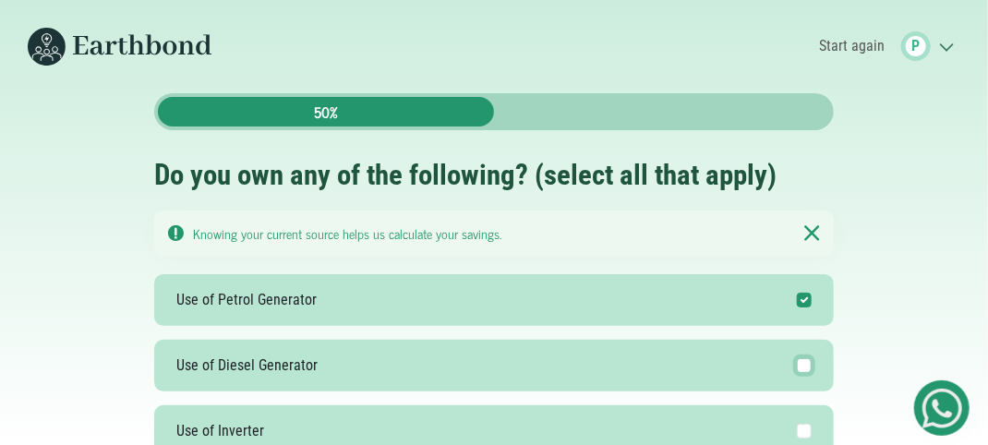
click at [804, 366] on input "Use of Diesel Generator" at bounding box center [804, 365] width 15 height 15
checkbox input "true"
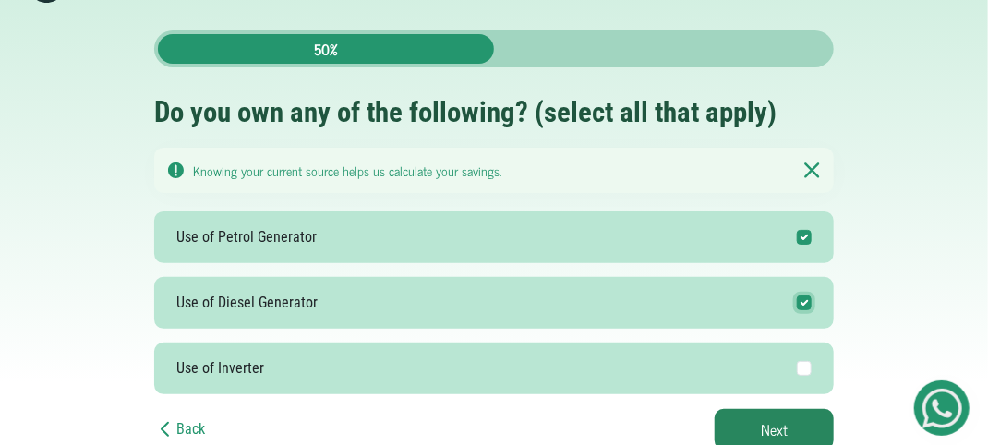
scroll to position [66, 0]
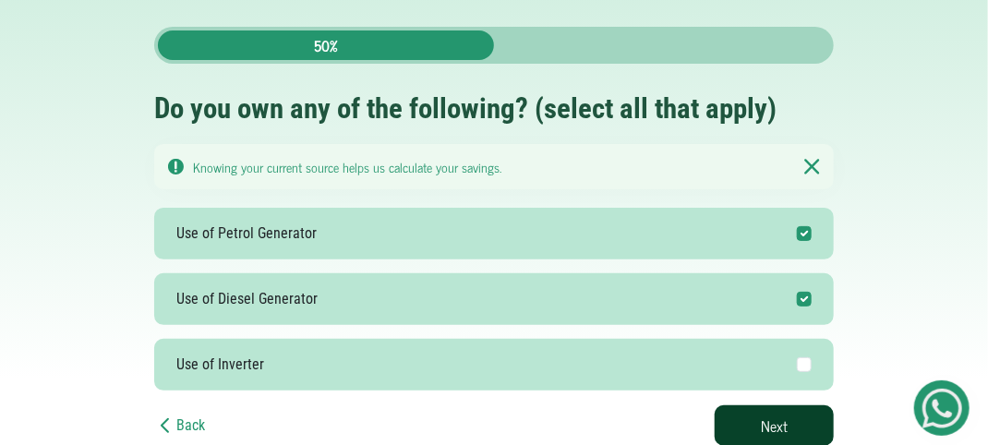
click at [794, 426] on button "Next" at bounding box center [774, 425] width 119 height 41
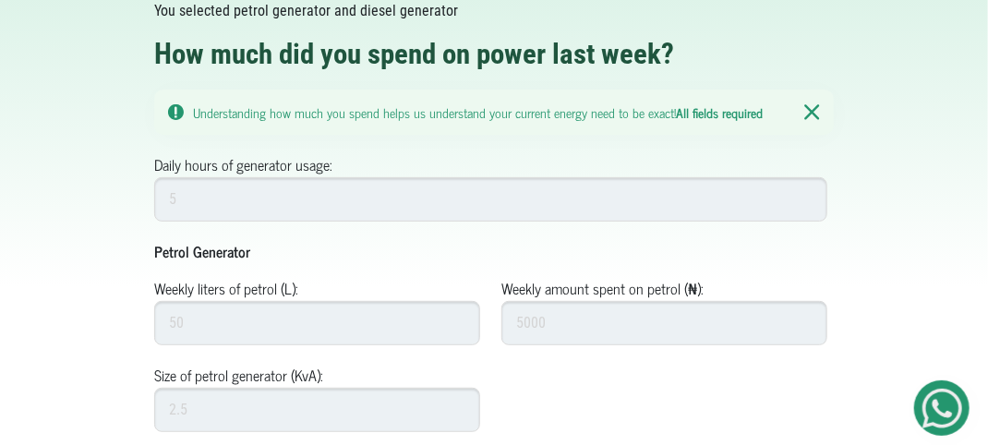
scroll to position [159, 0]
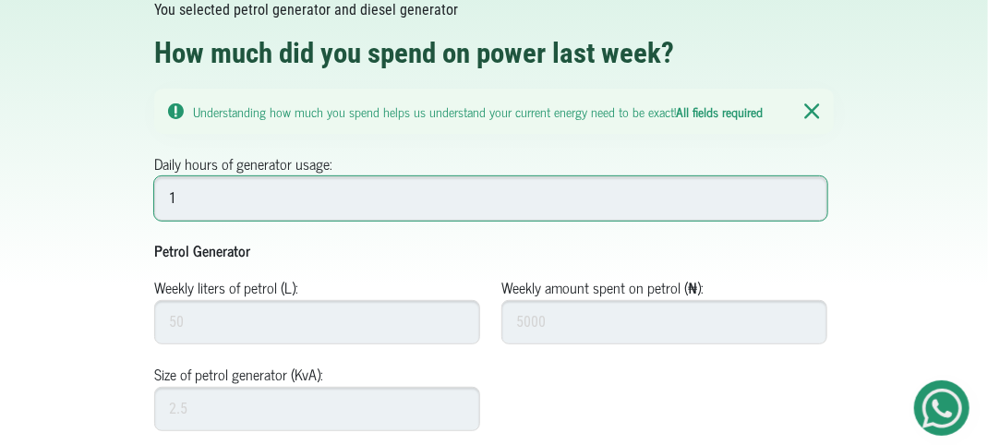
click at [805, 194] on input "1" at bounding box center [490, 198] width 673 height 44
click at [805, 194] on input "2" at bounding box center [490, 198] width 673 height 44
click at [805, 194] on input "3" at bounding box center [490, 198] width 673 height 44
click at [805, 194] on input "4" at bounding box center [490, 198] width 673 height 44
click at [805, 194] on input "5" at bounding box center [490, 198] width 673 height 44
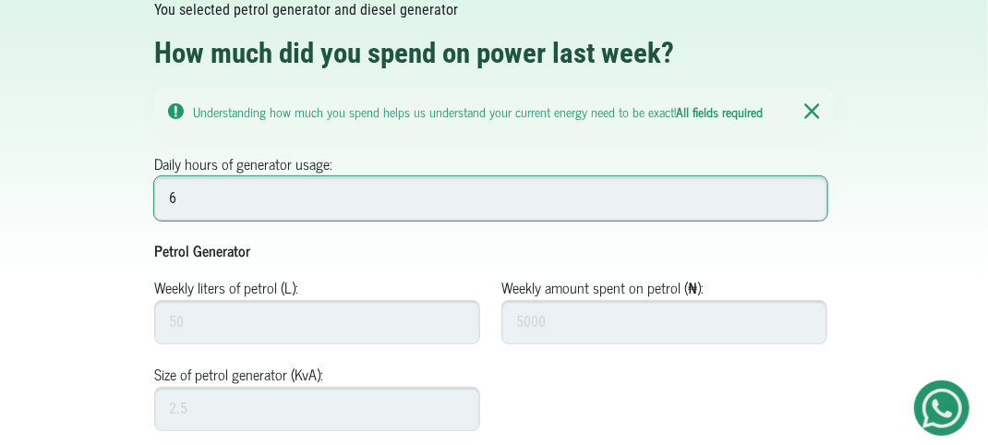
click at [805, 194] on input "6" at bounding box center [490, 198] width 673 height 44
click at [805, 194] on input "7" at bounding box center [490, 198] width 673 height 44
click at [805, 194] on input "8" at bounding box center [490, 198] width 673 height 44
click at [805, 194] on input "9" at bounding box center [490, 198] width 673 height 44
click at [805, 194] on input "10" at bounding box center [490, 198] width 673 height 44
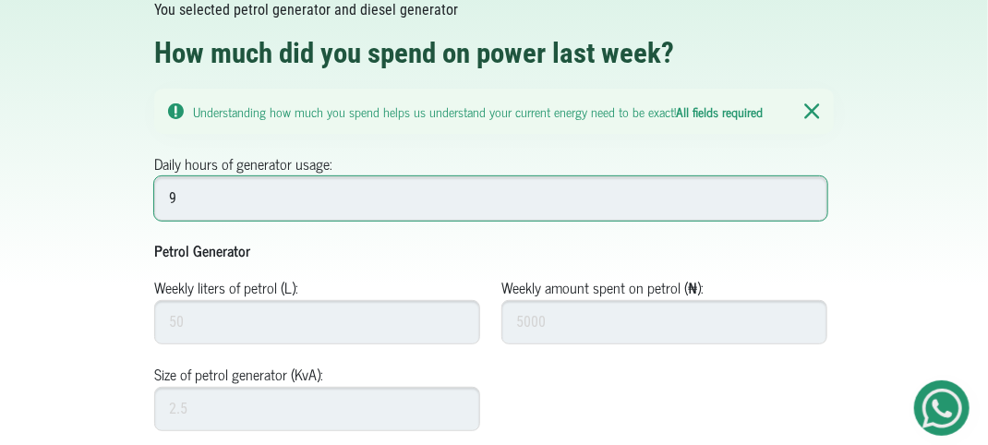
click at [803, 200] on input "9" at bounding box center [490, 198] width 673 height 44
click at [803, 200] on input "8" at bounding box center [490, 198] width 673 height 44
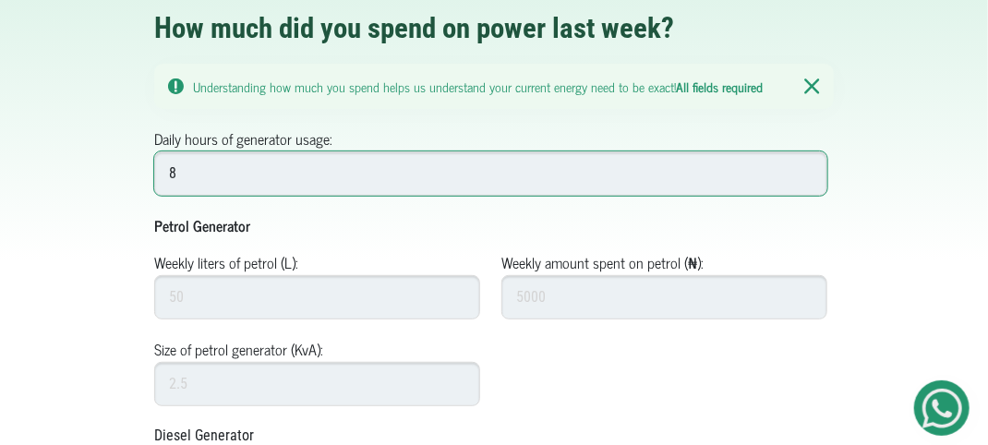
scroll to position [185, 0]
click at [805, 166] on input "9" at bounding box center [490, 172] width 673 height 44
click at [805, 166] on input "10" at bounding box center [490, 172] width 673 height 44
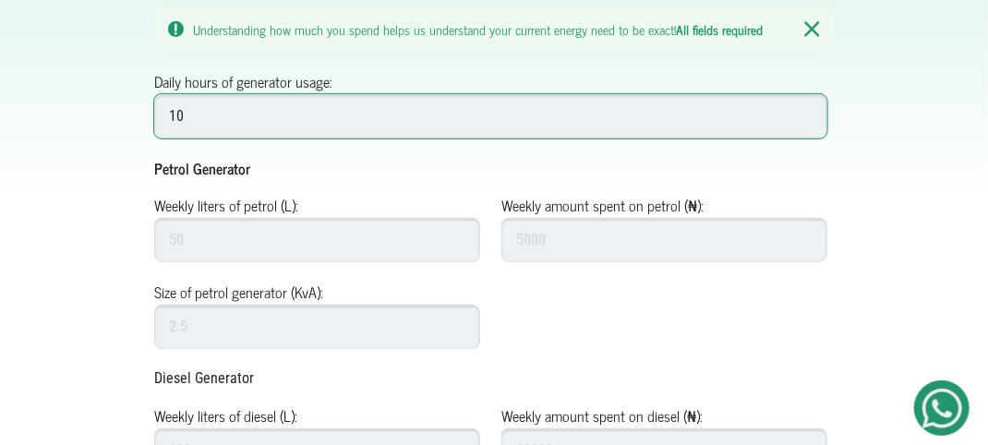
scroll to position [240, 0]
click at [801, 113] on input "11" at bounding box center [490, 117] width 673 height 44
click at [801, 113] on input "12" at bounding box center [490, 117] width 673 height 44
click at [801, 113] on input "13" at bounding box center [490, 117] width 673 height 44
click at [801, 113] on input "14" at bounding box center [490, 117] width 673 height 44
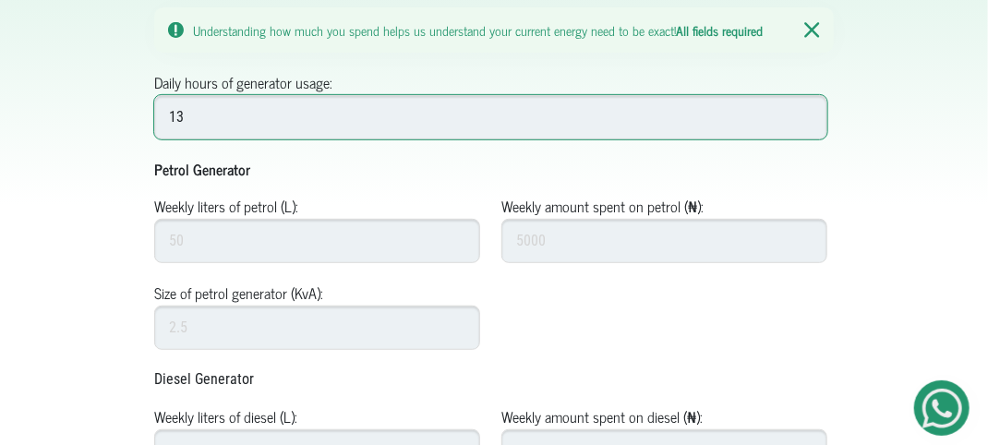
click at [805, 118] on input "13" at bounding box center [490, 117] width 673 height 44
type input "14"
click at [804, 114] on input "14" at bounding box center [490, 117] width 673 height 44
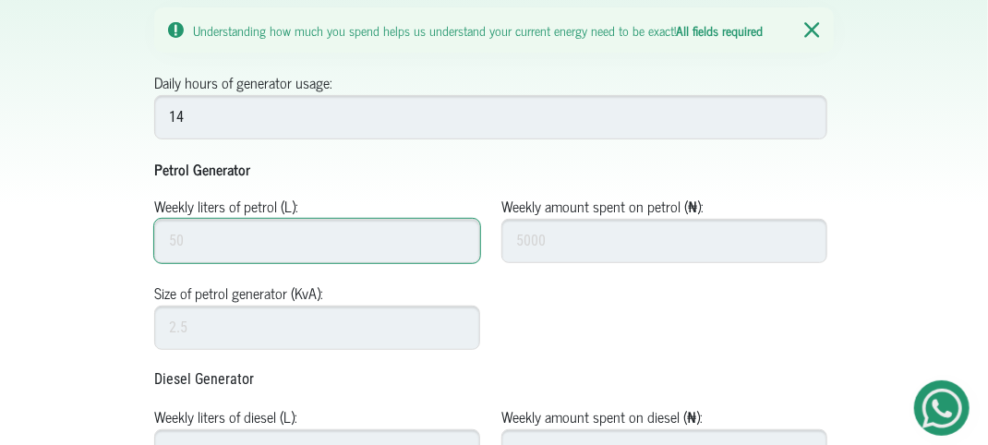
click at [262, 234] on input "Weekly liters of petrol (L):" at bounding box center [317, 241] width 326 height 44
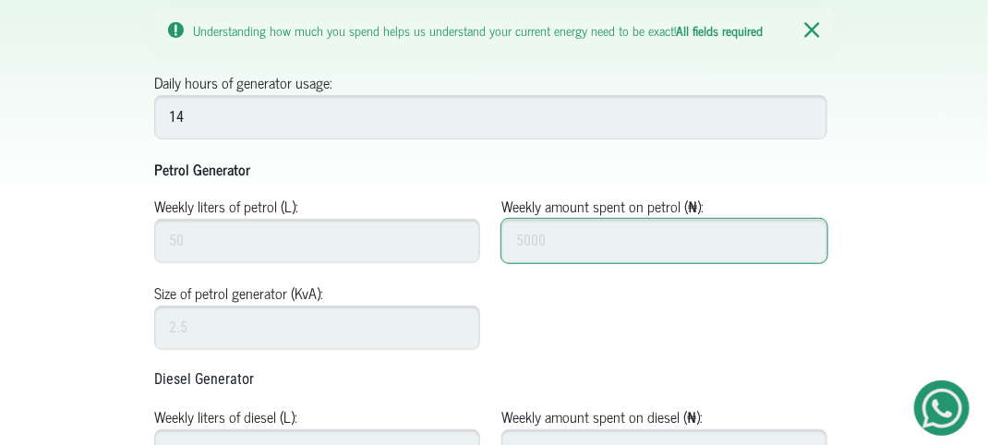
click at [543, 234] on input "Weekly amount spent on petrol (₦):" at bounding box center [664, 241] width 326 height 44
type input "97000"
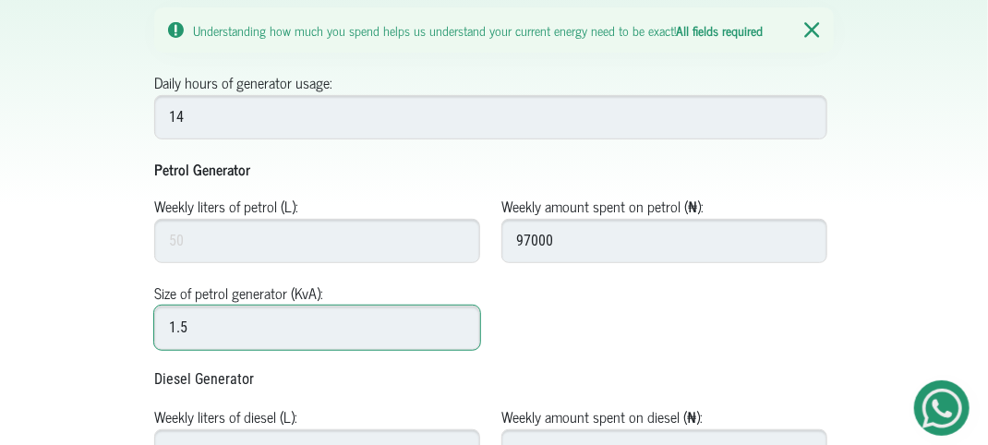
click at [457, 320] on input "1.5" at bounding box center [317, 328] width 326 height 44
click at [457, 320] on input "1.6" at bounding box center [317, 328] width 326 height 44
click at [457, 320] on input "1.7" at bounding box center [317, 328] width 326 height 44
click at [457, 320] on input "1.8" at bounding box center [317, 328] width 326 height 44
click at [457, 320] on input "1.9" at bounding box center [317, 328] width 326 height 44
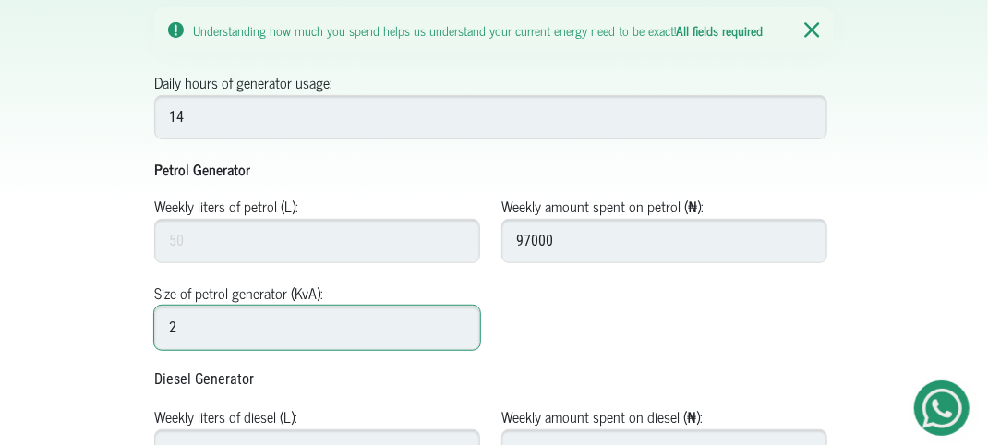
click at [457, 320] on input "2" at bounding box center [317, 328] width 326 height 44
click at [457, 320] on input "2.1" at bounding box center [317, 328] width 326 height 44
click at [457, 320] on input "2.2" at bounding box center [317, 328] width 326 height 44
click at [457, 320] on input "2.3" at bounding box center [317, 328] width 326 height 44
click at [457, 320] on input "2.4" at bounding box center [317, 328] width 326 height 44
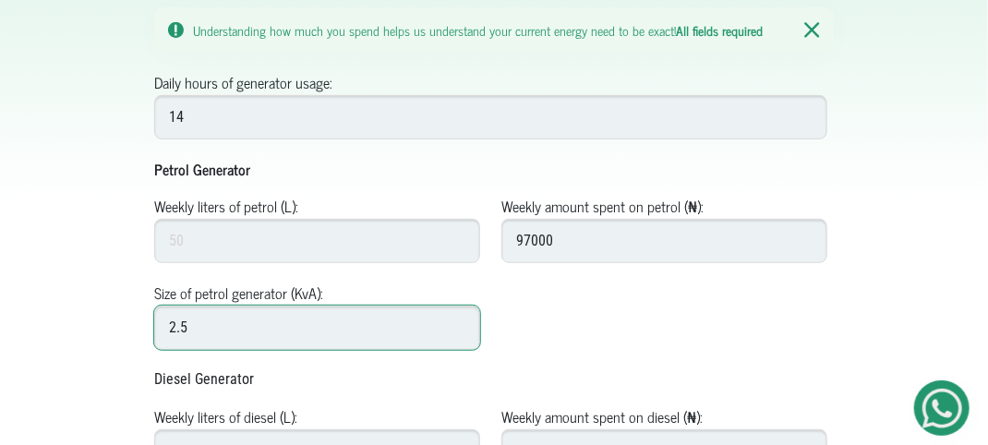
click at [457, 320] on input "2.5" at bounding box center [317, 328] width 326 height 44
click at [457, 320] on input "2.6" at bounding box center [317, 328] width 326 height 44
click at [457, 320] on input "2.7" at bounding box center [317, 328] width 326 height 44
click at [457, 320] on input "2.8" at bounding box center [317, 328] width 326 height 44
click at [457, 320] on input "2.9" at bounding box center [317, 328] width 326 height 44
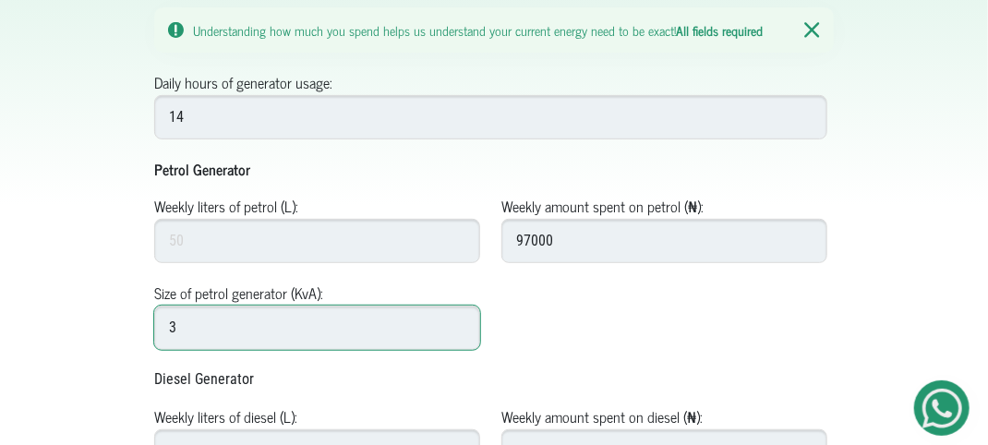
click at [457, 320] on input "3" at bounding box center [317, 328] width 326 height 44
click at [457, 320] on input "3.1" at bounding box center [317, 328] width 326 height 44
click at [457, 320] on input "3.2" at bounding box center [317, 328] width 326 height 44
click at [457, 320] on input "3.3" at bounding box center [317, 328] width 326 height 44
click at [457, 320] on input "3.4" at bounding box center [317, 328] width 326 height 44
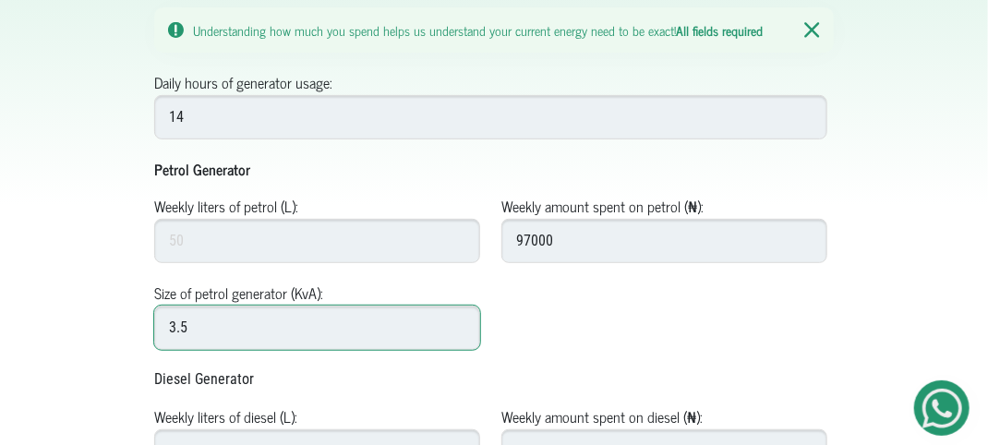
click at [457, 320] on input "3.5" at bounding box center [317, 328] width 326 height 44
click at [457, 319] on input "3.6" at bounding box center [317, 328] width 326 height 44
click at [457, 319] on input "3.7" at bounding box center [317, 328] width 326 height 44
click at [457, 319] on input "3.8" at bounding box center [317, 328] width 326 height 44
click at [457, 319] on input "3.9" at bounding box center [317, 328] width 326 height 44
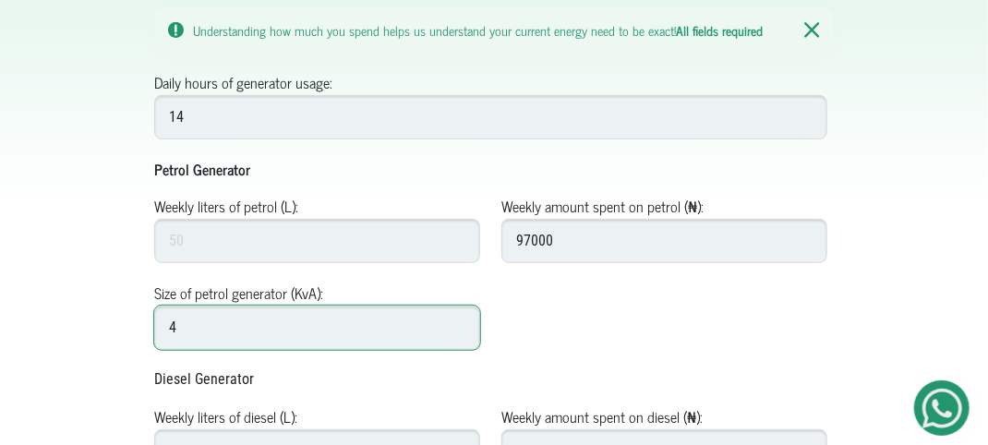
click at [457, 319] on input "4" at bounding box center [317, 328] width 326 height 44
click at [457, 319] on input "4.1" at bounding box center [317, 328] width 326 height 44
click at [457, 319] on input "4.2" at bounding box center [317, 328] width 326 height 44
click at [457, 319] on input "4.3" at bounding box center [317, 328] width 326 height 44
click at [457, 319] on input "4.4" at bounding box center [317, 328] width 326 height 44
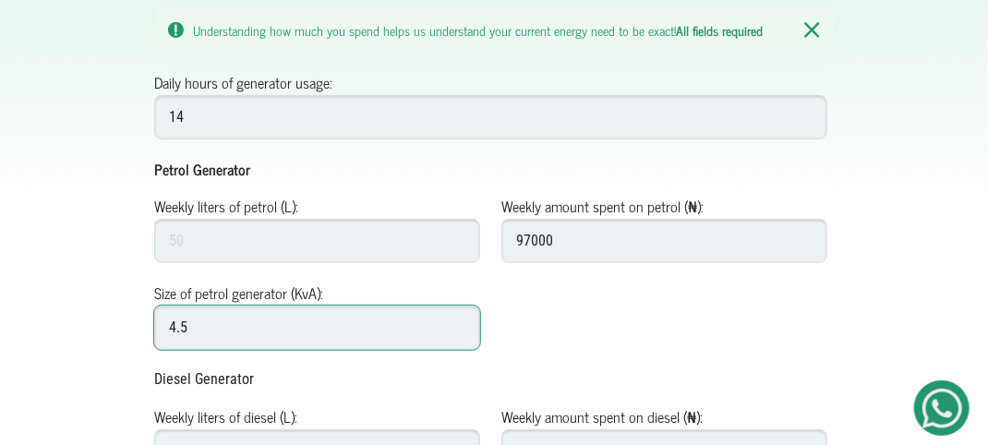
click at [457, 319] on input "4.5" at bounding box center [317, 328] width 326 height 44
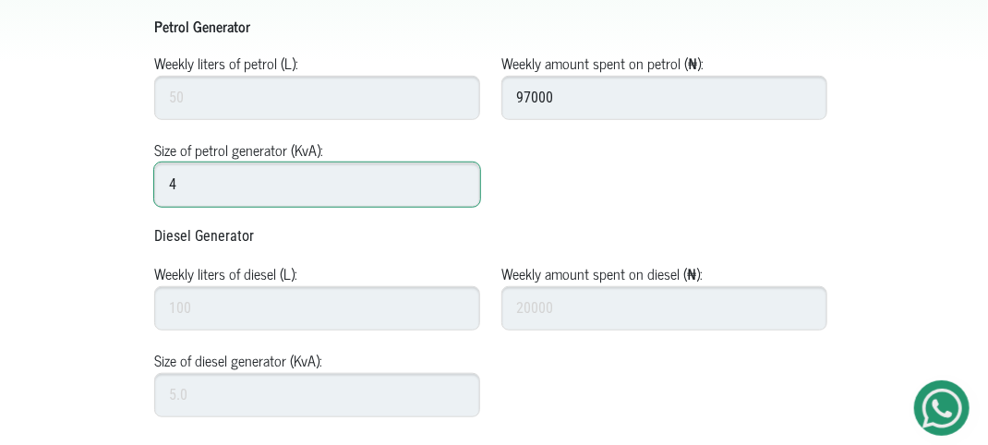
scroll to position [395, 0]
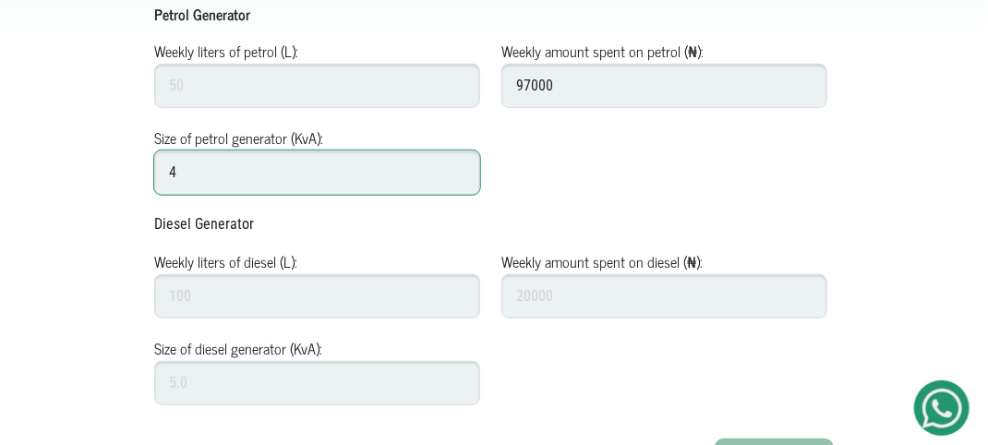
type input "4"
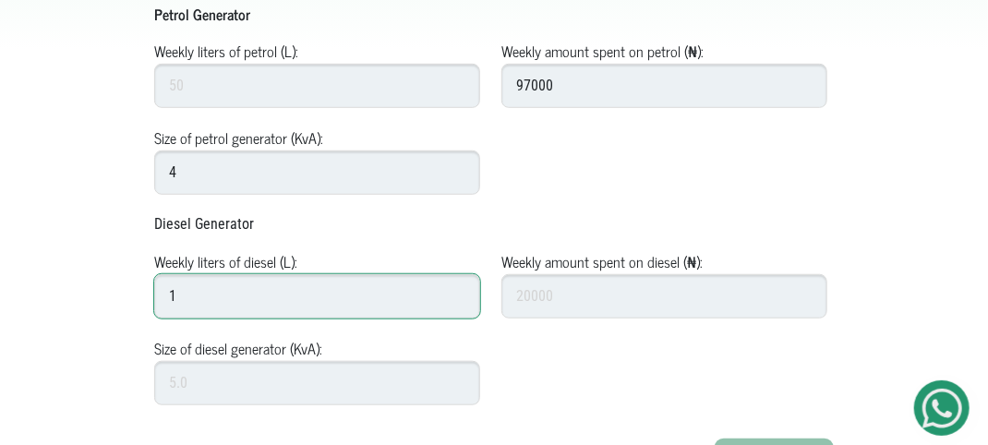
click at [456, 287] on input "1" at bounding box center [317, 296] width 326 height 44
click at [456, 287] on input "2" at bounding box center [317, 296] width 326 height 44
click at [456, 287] on input "3" at bounding box center [317, 296] width 326 height 44
click at [456, 287] on input "4" at bounding box center [317, 296] width 326 height 44
click at [456, 287] on input "5" at bounding box center [317, 296] width 326 height 44
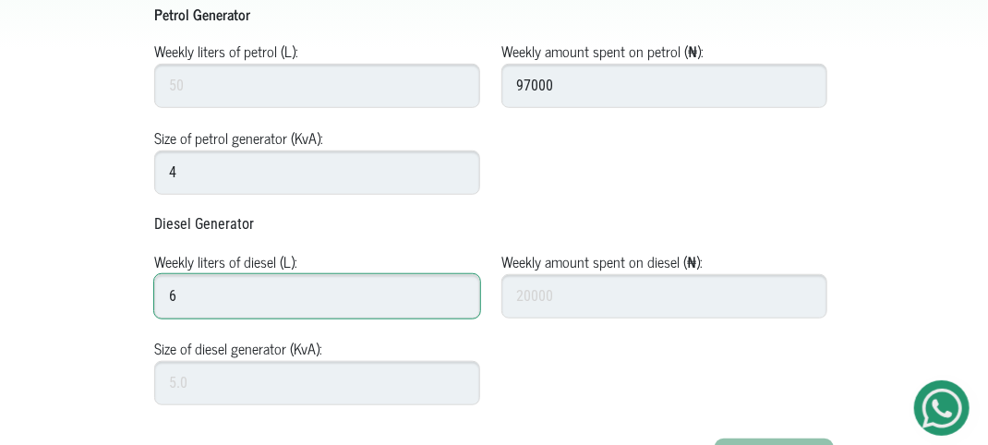
click at [456, 287] on input "6" at bounding box center [317, 296] width 326 height 44
click at [456, 287] on input "7" at bounding box center [317, 296] width 326 height 44
click at [456, 287] on input "8" at bounding box center [317, 296] width 326 height 44
click at [456, 287] on input "9" at bounding box center [317, 296] width 326 height 44
click at [456, 287] on input "10" at bounding box center [317, 296] width 326 height 44
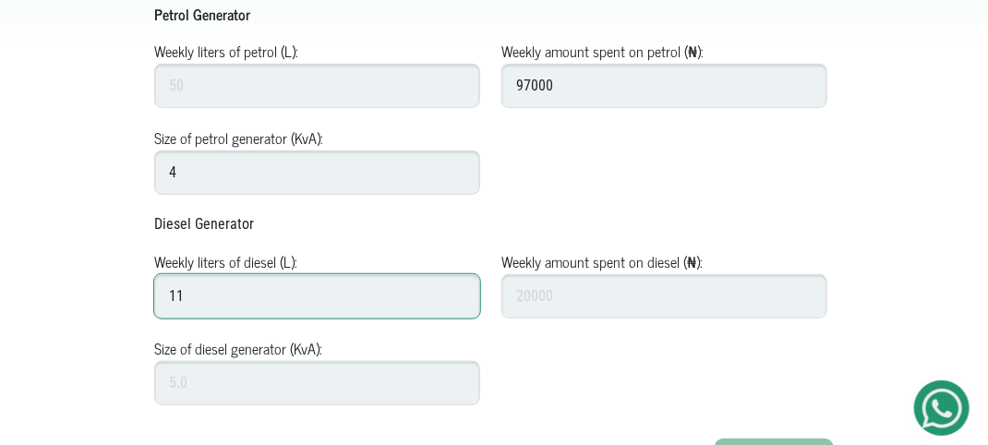
click at [456, 287] on input "11" at bounding box center [317, 296] width 326 height 44
click at [456, 287] on input "12" at bounding box center [317, 296] width 326 height 44
click at [456, 287] on input "13" at bounding box center [317, 296] width 326 height 44
click at [456, 287] on input "14" at bounding box center [317, 296] width 326 height 44
click at [456, 287] on input "15" at bounding box center [317, 296] width 326 height 44
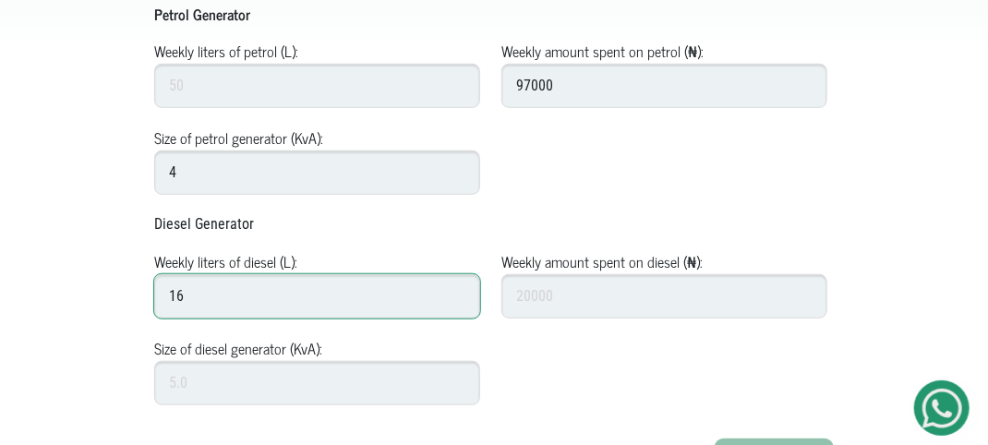
click at [456, 287] on input "16" at bounding box center [317, 296] width 326 height 44
click at [456, 287] on input "17" at bounding box center [317, 296] width 326 height 44
click at [456, 287] on input "18" at bounding box center [317, 296] width 326 height 44
click at [456, 287] on input "19" at bounding box center [317, 296] width 326 height 44
click at [456, 287] on input "20" at bounding box center [317, 296] width 326 height 44
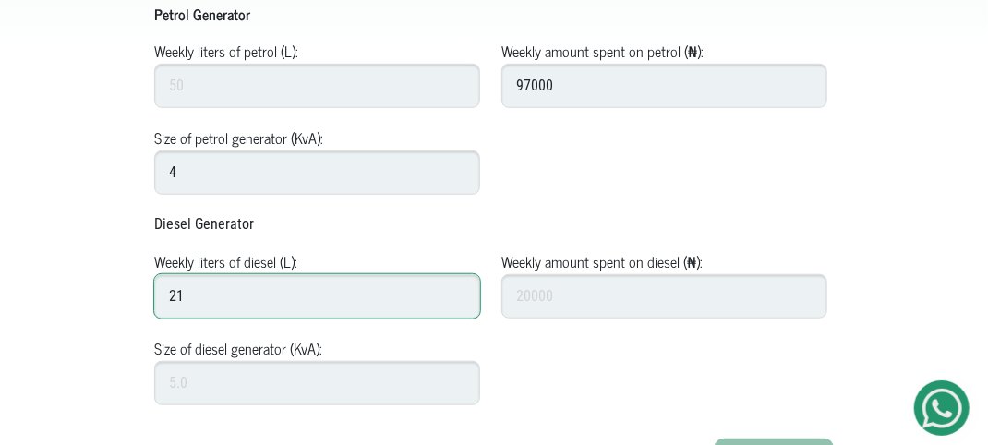
click at [456, 287] on input "21" at bounding box center [317, 296] width 326 height 44
click at [456, 287] on input "22" at bounding box center [317, 296] width 326 height 44
click at [456, 287] on input "23" at bounding box center [317, 296] width 326 height 44
click at [456, 287] on input "24" at bounding box center [317, 296] width 326 height 44
click at [456, 287] on input "25" at bounding box center [317, 296] width 326 height 44
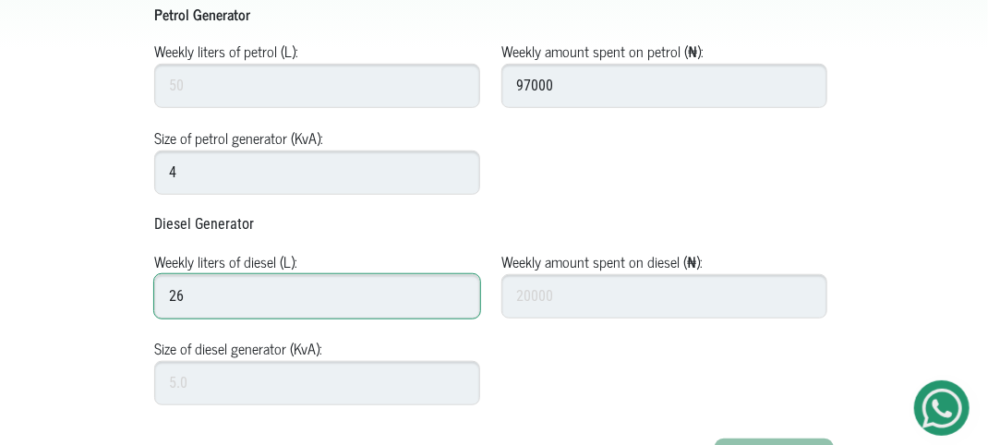
click at [456, 287] on input "26" at bounding box center [317, 296] width 326 height 44
click at [456, 287] on input "27" at bounding box center [317, 296] width 326 height 44
click at [456, 287] on input "28" at bounding box center [317, 296] width 326 height 44
click at [456, 287] on input "29" at bounding box center [317, 296] width 326 height 44
type input "30"
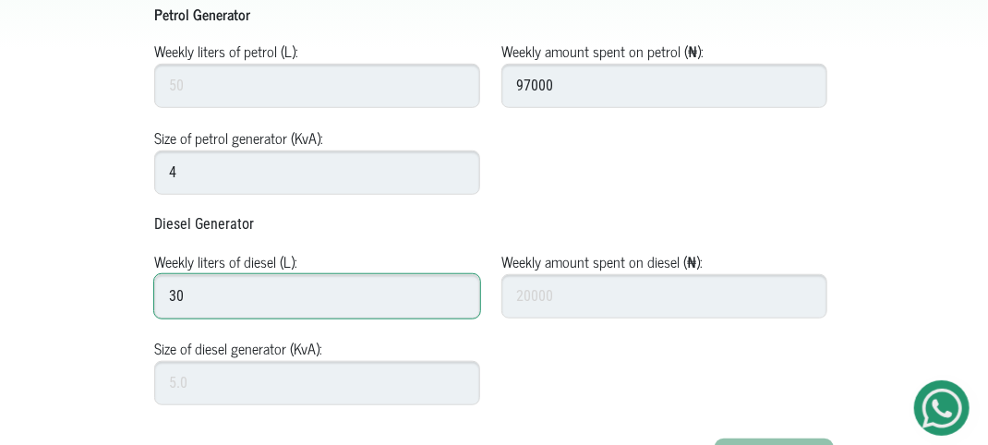
click at [456, 287] on input "30" at bounding box center [317, 296] width 326 height 44
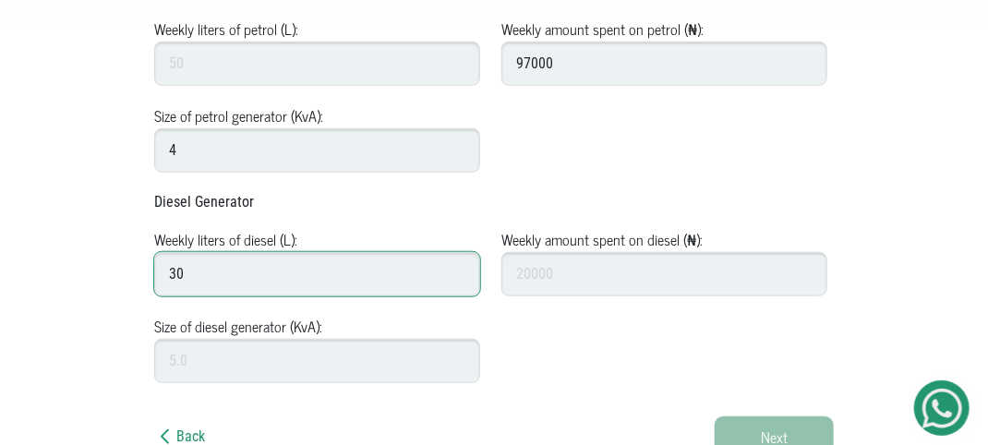
scroll to position [423, 0]
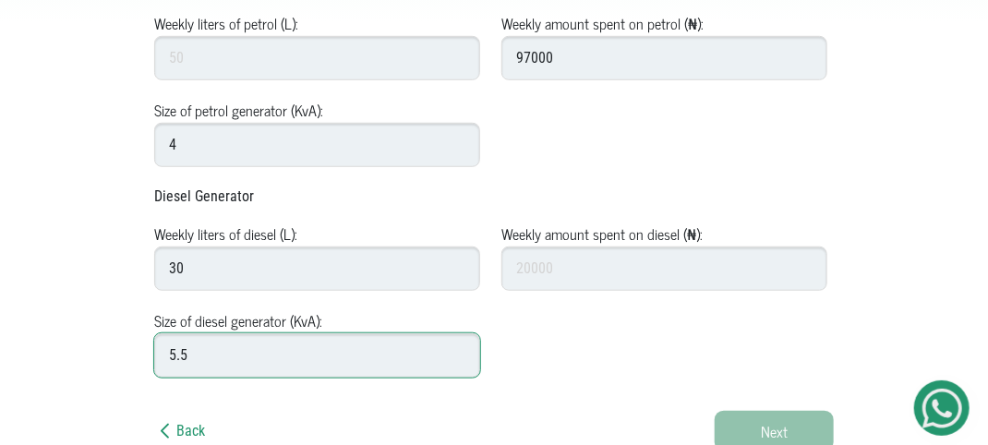
click at [458, 345] on input "5.5" at bounding box center [317, 355] width 326 height 44
click at [458, 350] on input "5.5" at bounding box center [317, 355] width 326 height 44
click at [456, 351] on input "5.5" at bounding box center [317, 355] width 326 height 44
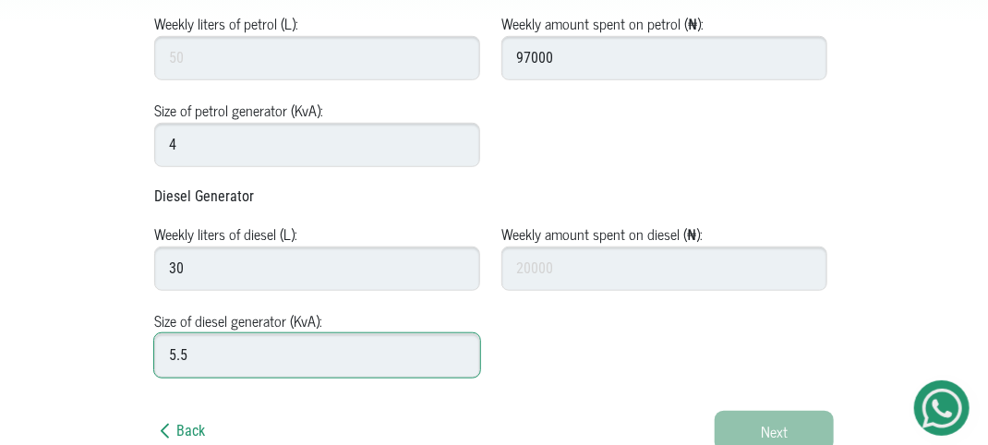
click at [456, 351] on input "5.5" at bounding box center [317, 355] width 326 height 44
click at [296, 353] on input "5.5" at bounding box center [317, 355] width 326 height 44
type input "5.5"
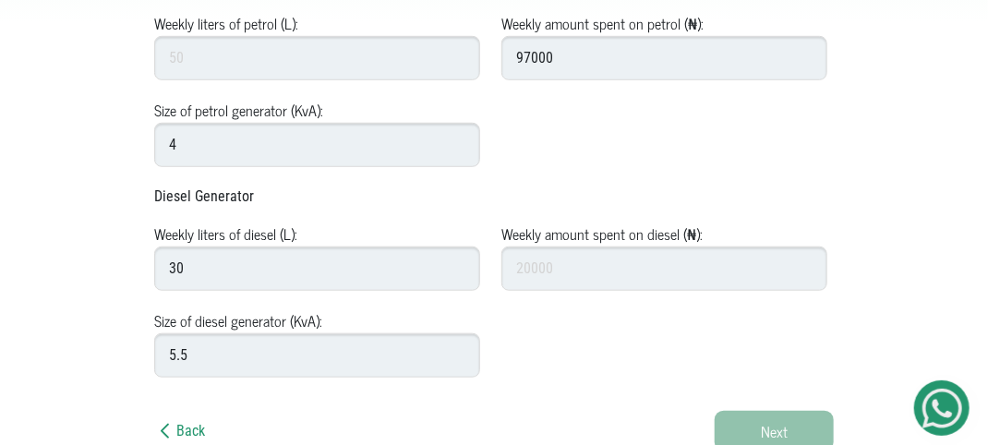
click at [549, 329] on div at bounding box center [664, 343] width 326 height 68
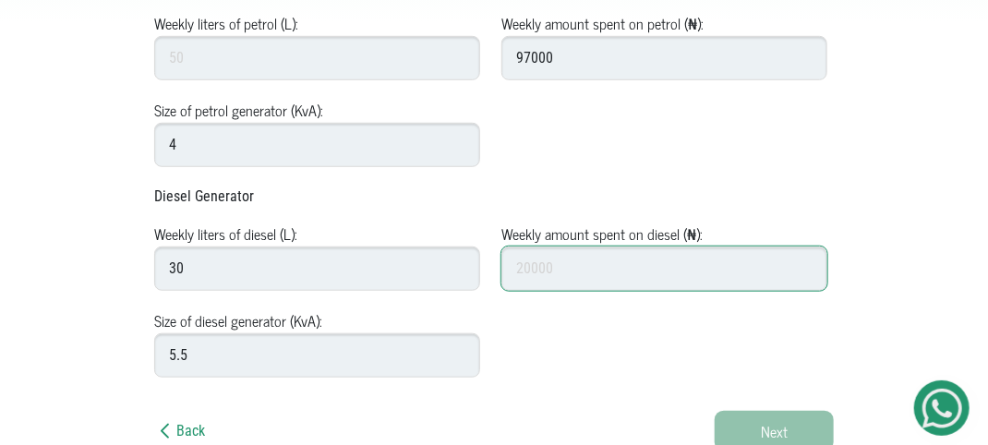
click at [552, 263] on input "Weekly amount spent on diesel (₦):" at bounding box center [664, 268] width 326 height 44
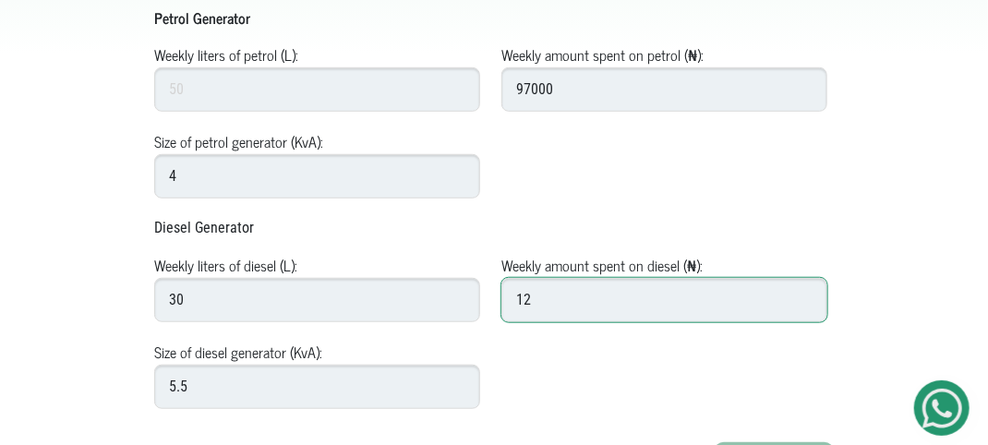
scroll to position [387, 0]
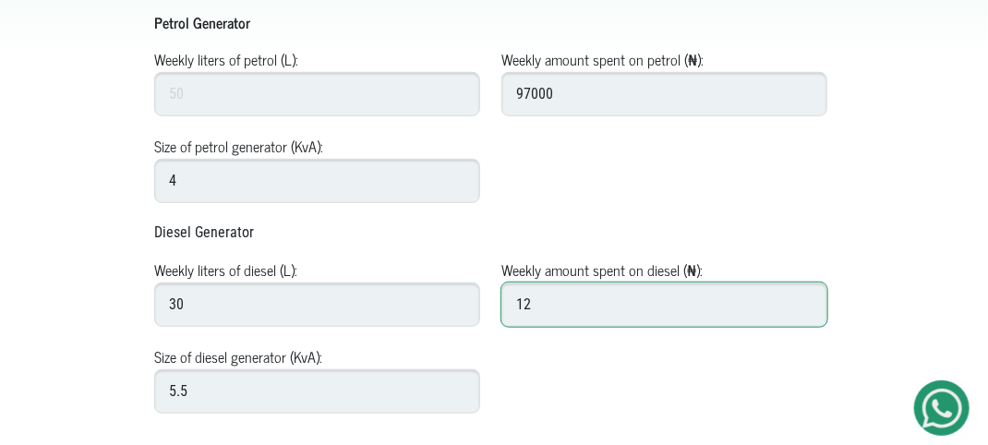
type input "12"
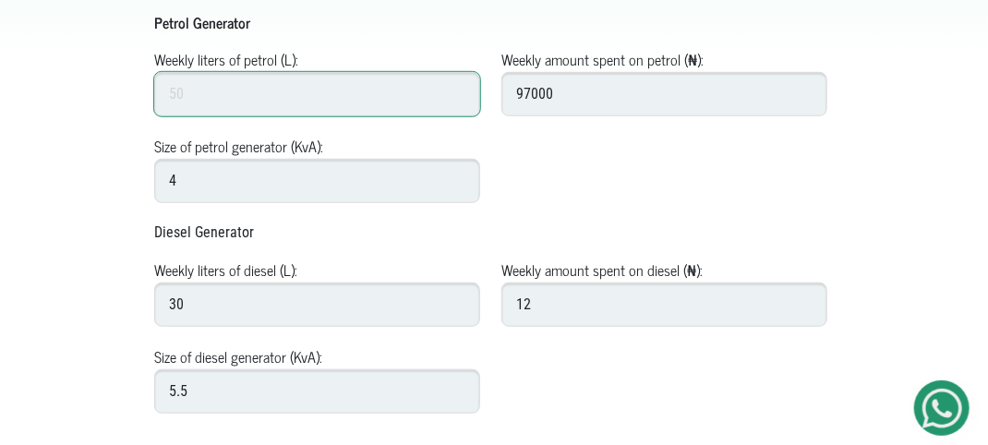
click at [229, 93] on input "Weekly liters of petrol (L):" at bounding box center [317, 94] width 326 height 44
type input "110"
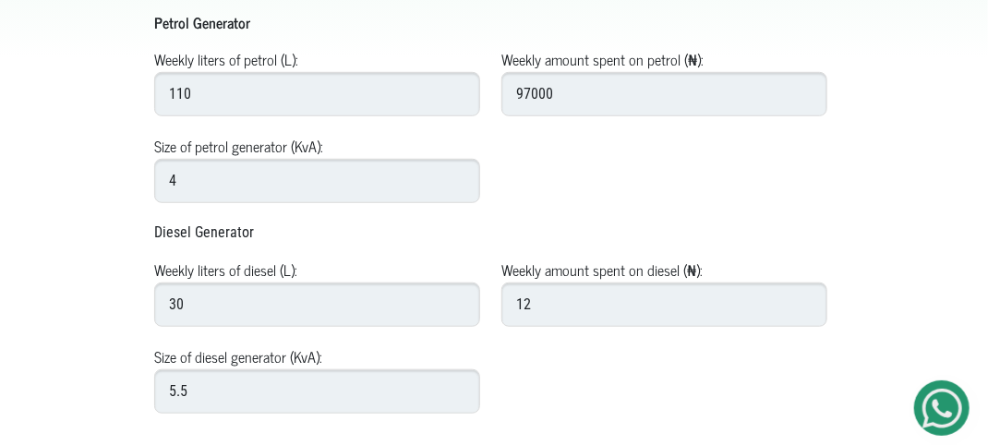
click at [546, 162] on div at bounding box center [664, 169] width 326 height 68
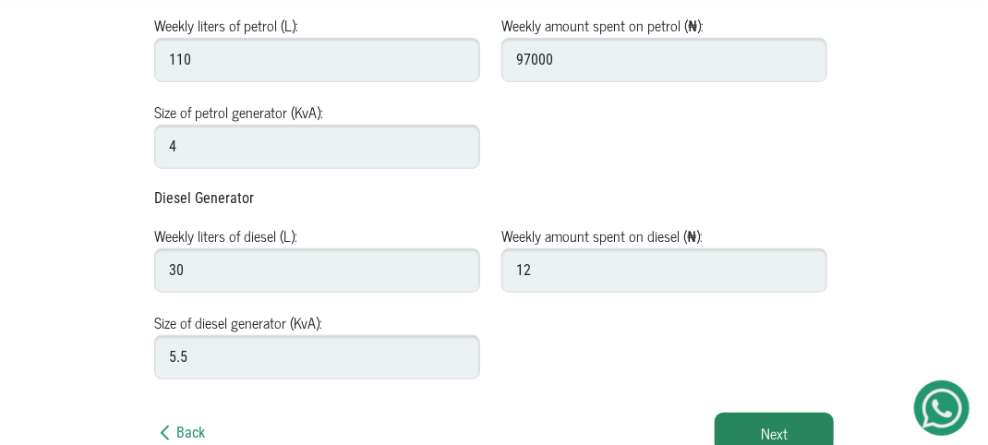
scroll to position [423, 0]
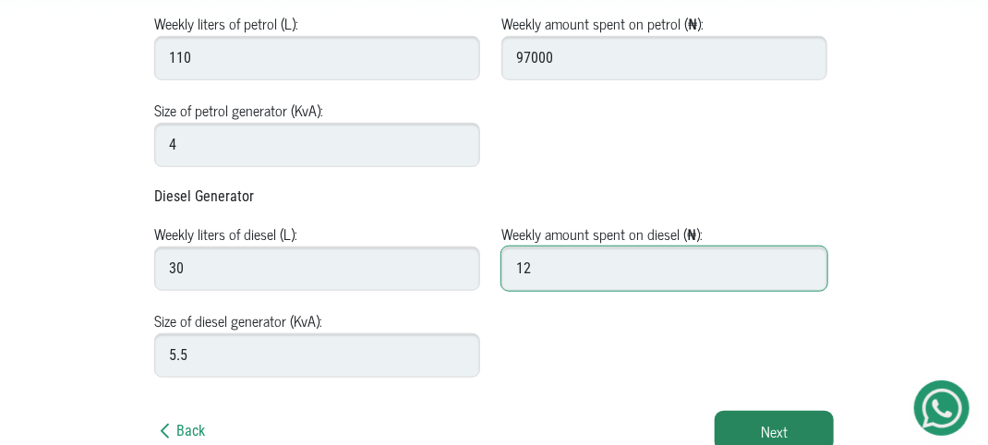
drag, startPoint x: 538, startPoint y: 263, endPoint x: 517, endPoint y: 262, distance: 21.3
click at [517, 262] on input "12" at bounding box center [664, 268] width 326 height 44
type input "45000"
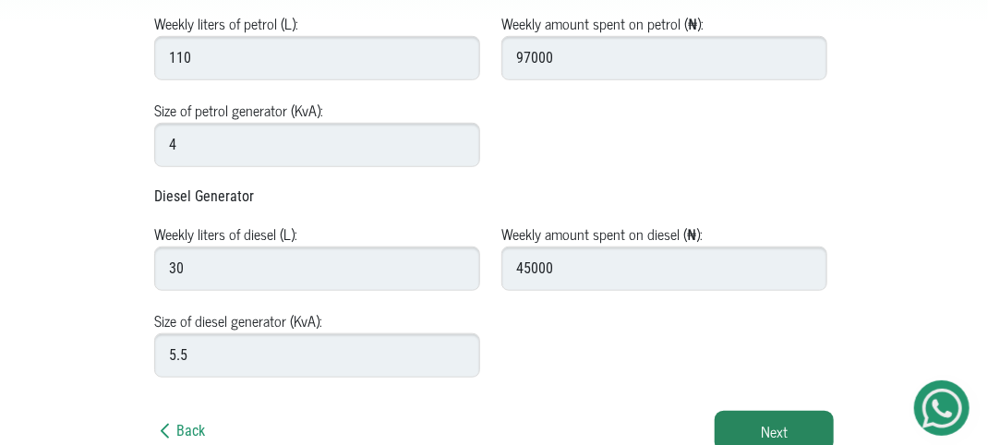
click at [619, 318] on div at bounding box center [664, 343] width 326 height 68
click at [769, 416] on button "Next" at bounding box center [774, 431] width 119 height 41
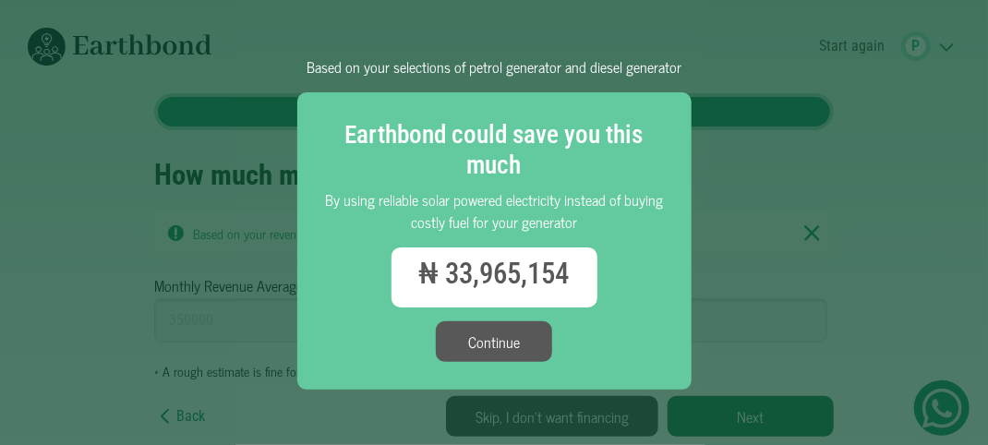
click at [524, 339] on button "Continue" at bounding box center [494, 341] width 116 height 41
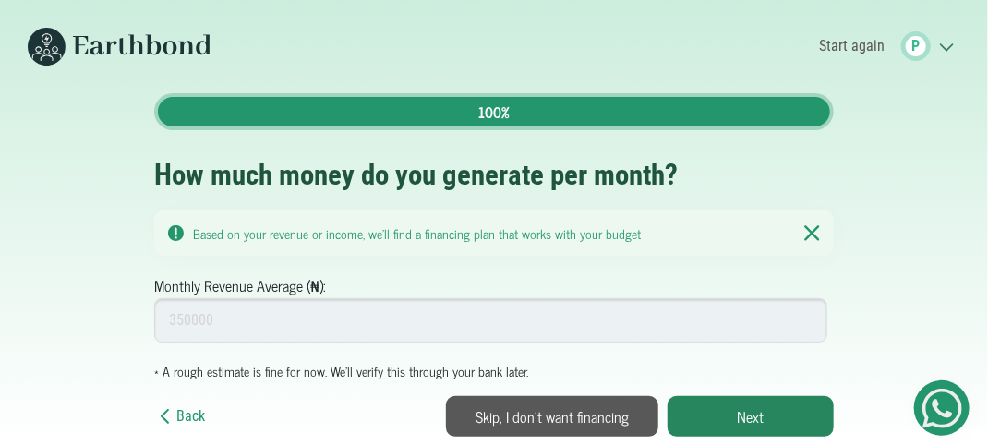
scroll to position [14, 0]
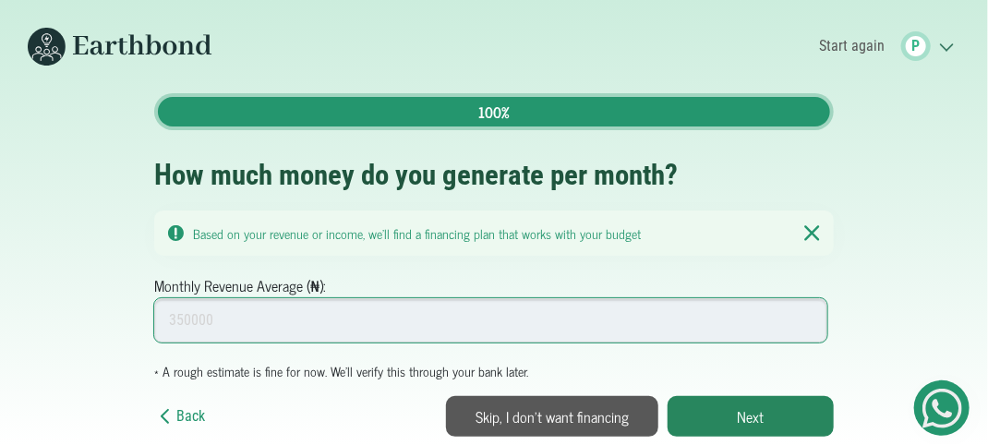
click at [196, 305] on input "Monthly Revenue Average (₦):" at bounding box center [490, 320] width 673 height 44
click at [653, 316] on input "Monthly Revenue Average (₦):" at bounding box center [490, 320] width 673 height 44
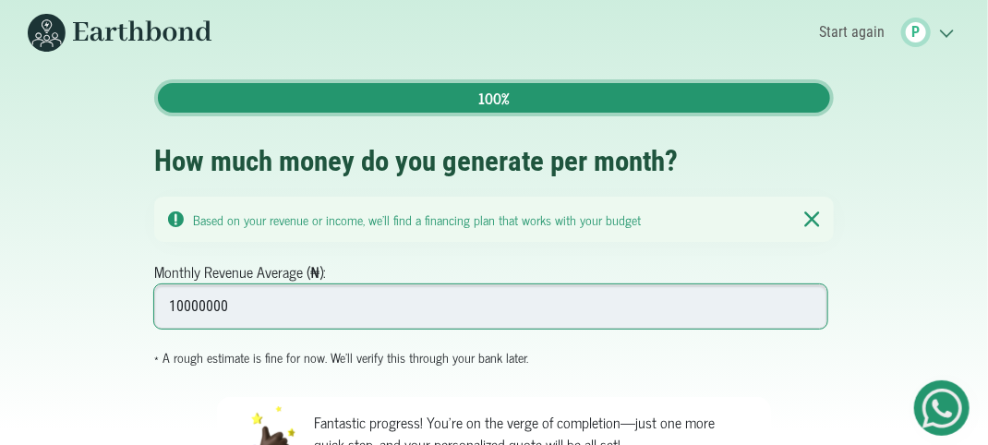
click at [181, 305] on input "10000000" at bounding box center [490, 306] width 673 height 44
click at [264, 299] on input "15000000" at bounding box center [490, 306] width 673 height 44
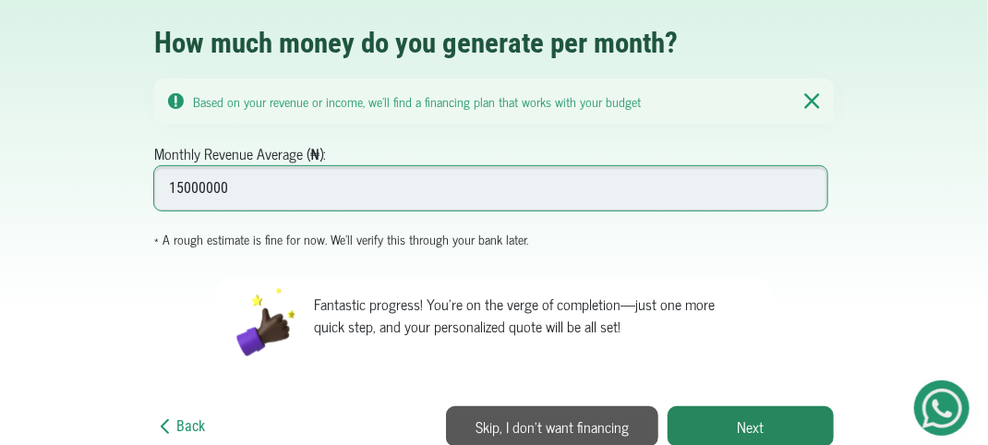
scroll to position [129, 0]
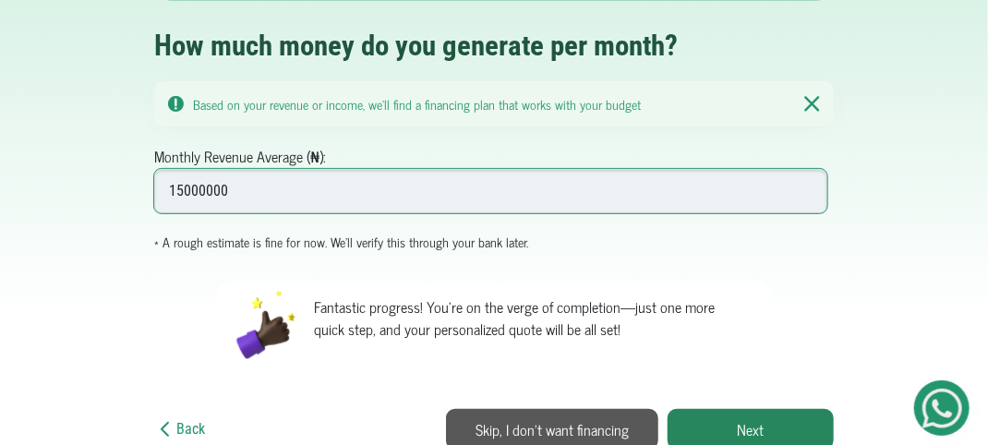
type input "15000000"
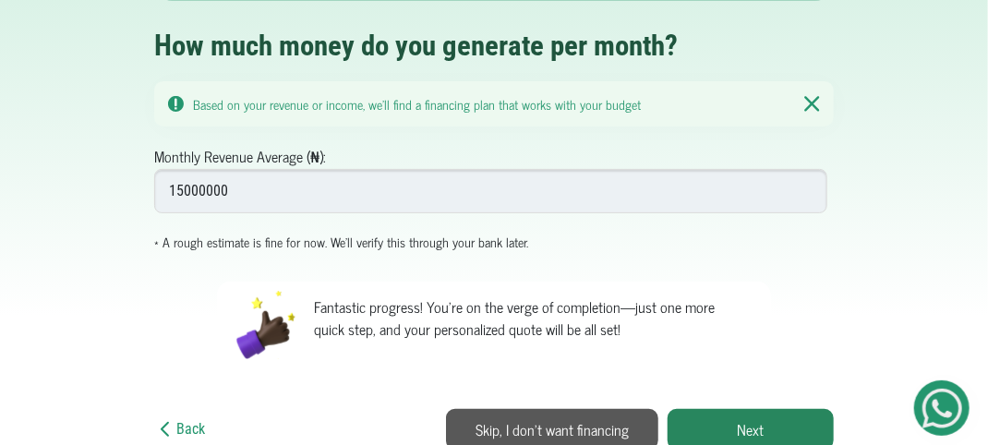
click at [656, 352] on div "Fantastic progress! You're on the verge of completion—just one more quick step,…" at bounding box center [528, 325] width 456 height 87
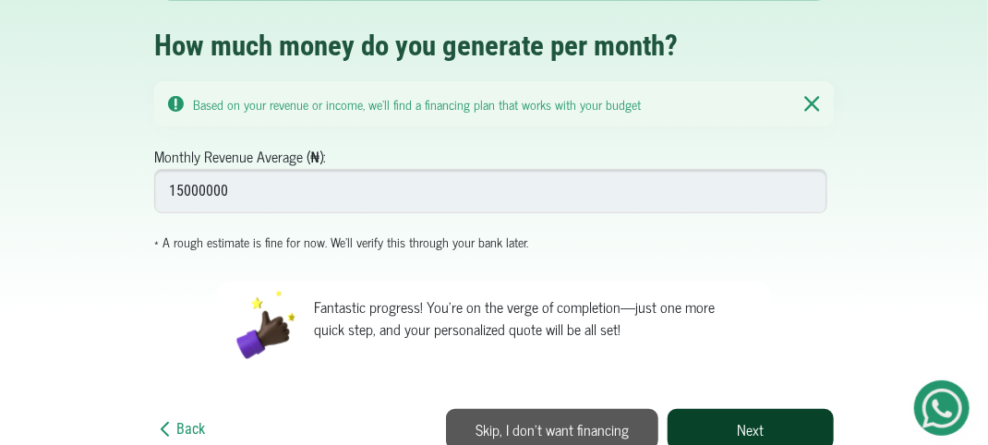
click at [761, 431] on button "Next" at bounding box center [750, 429] width 166 height 41
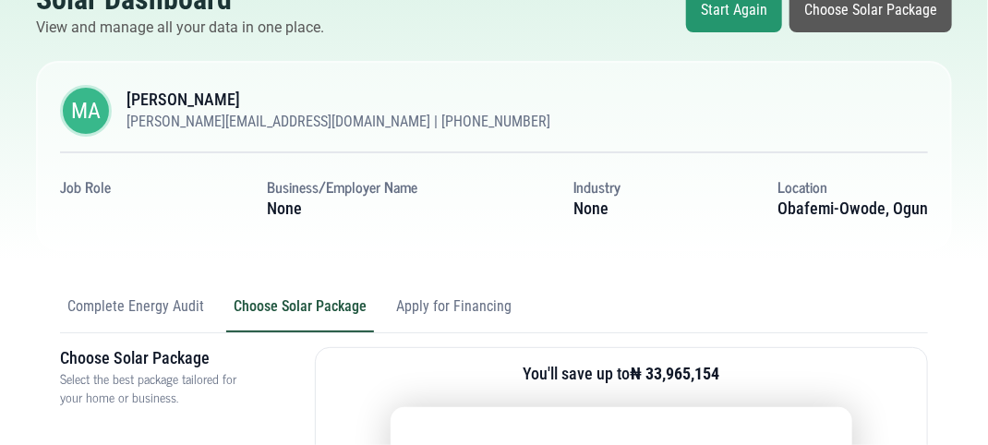
scroll to position [187, 0]
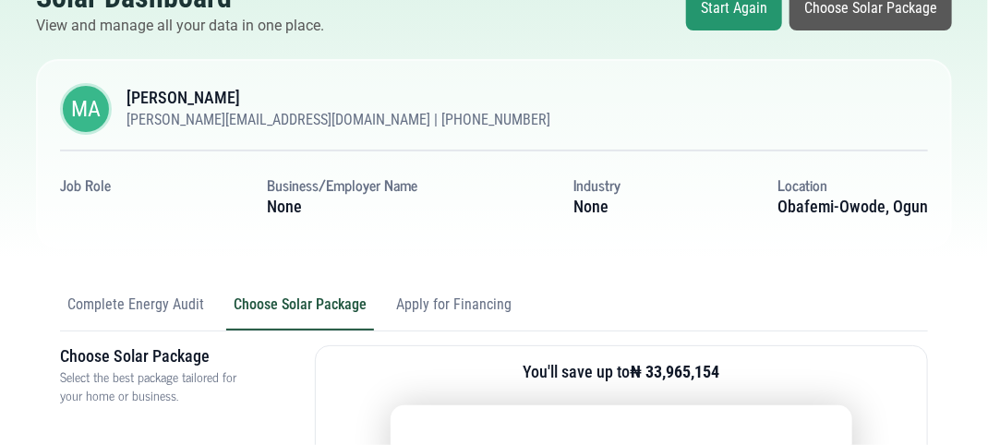
click at [102, 101] on section "MA" at bounding box center [86, 109] width 52 height 52
click at [152, 92] on h3 "[PERSON_NAME]" at bounding box center [338, 98] width 424 height 18
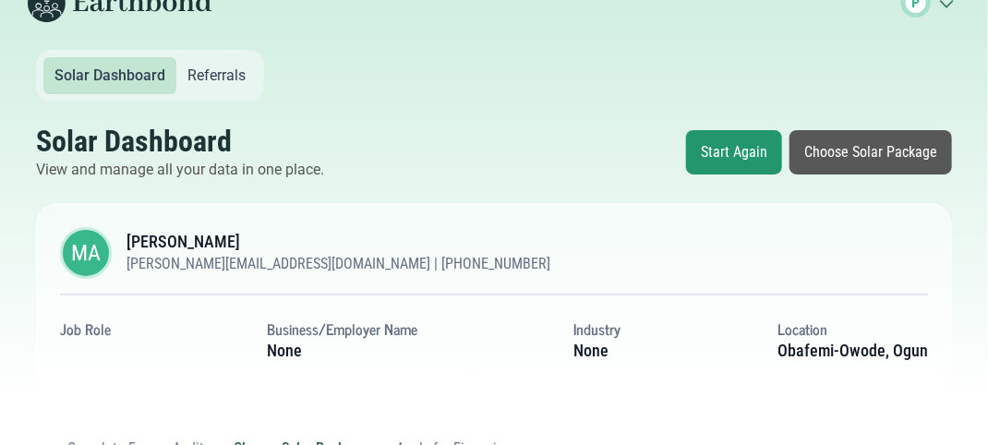
scroll to position [0, 0]
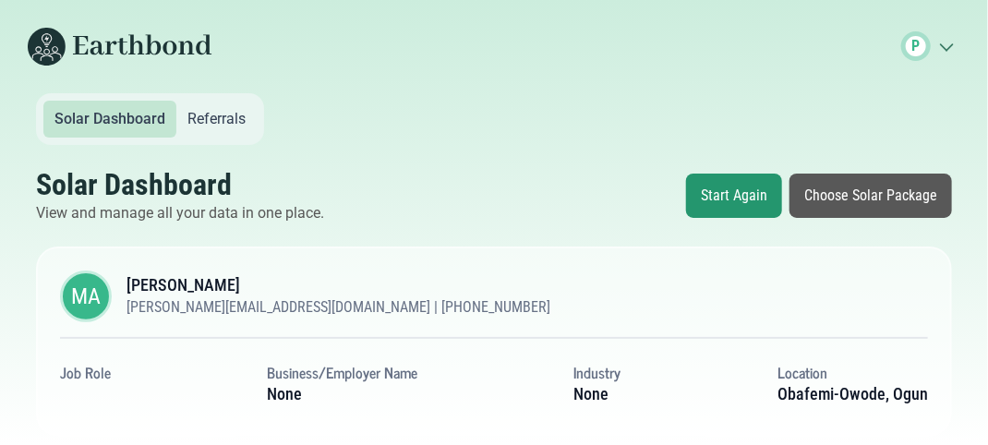
click at [738, 193] on link "Start Again" at bounding box center [734, 196] width 96 height 44
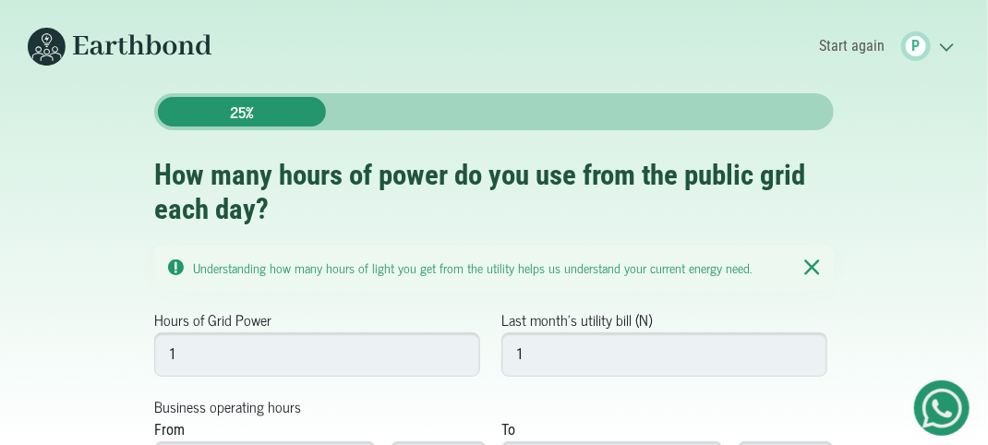
click at [943, 46] on icon ".cls-1{fill:none;stroke:#3c7b65;stroke-linecap:round;stroke-linejoin:round;stro…" at bounding box center [946, 46] width 30 height 18
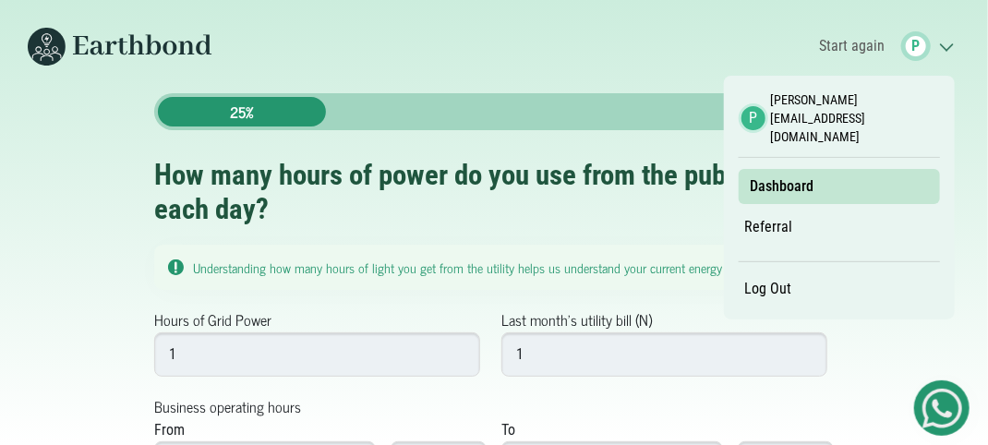
click at [757, 107] on span "P" at bounding box center [753, 118] width 8 height 22
click at [791, 103] on small "[PERSON_NAME][EMAIL_ADDRESS][DOMAIN_NAME]" at bounding box center [855, 117] width 169 height 55
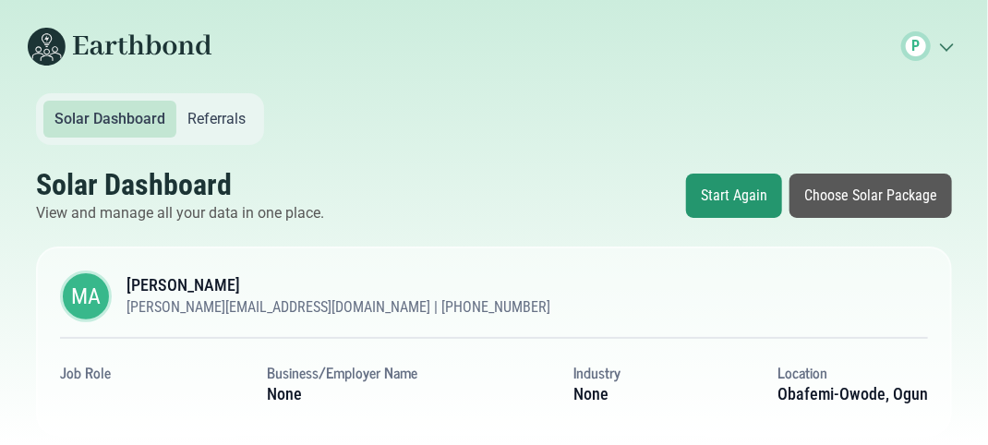
click at [151, 277] on h3 "[PERSON_NAME]" at bounding box center [338, 285] width 424 height 18
click at [248, 139] on div "Solar Dashboard Referrals" at bounding box center [150, 119] width 228 height 52
click at [949, 42] on icon ".cls-1{fill:none;stroke:#3c7b65;stroke-linecap:round;stroke-linejoin:round;stro…" at bounding box center [946, 46] width 30 height 18
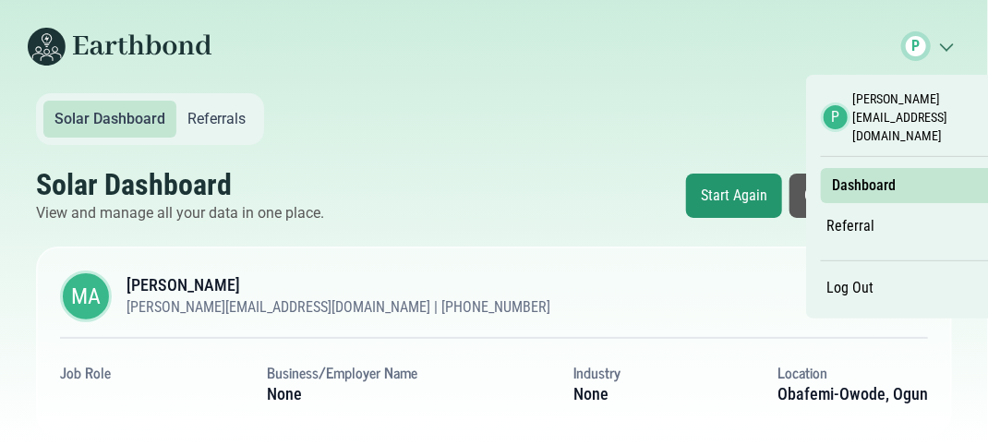
click at [856, 272] on link "Log Out" at bounding box center [851, 287] width 60 height 31
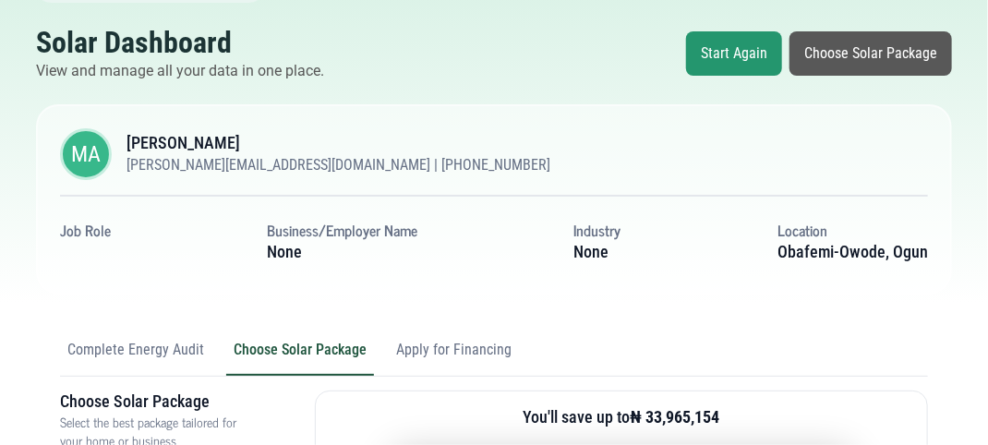
scroll to position [143, 0]
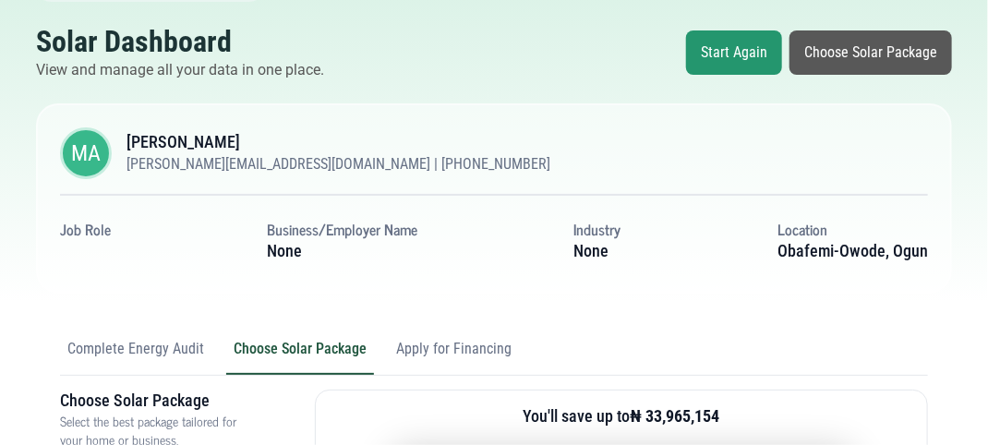
click at [185, 352] on button "Complete Energy Audit" at bounding box center [135, 357] width 151 height 35
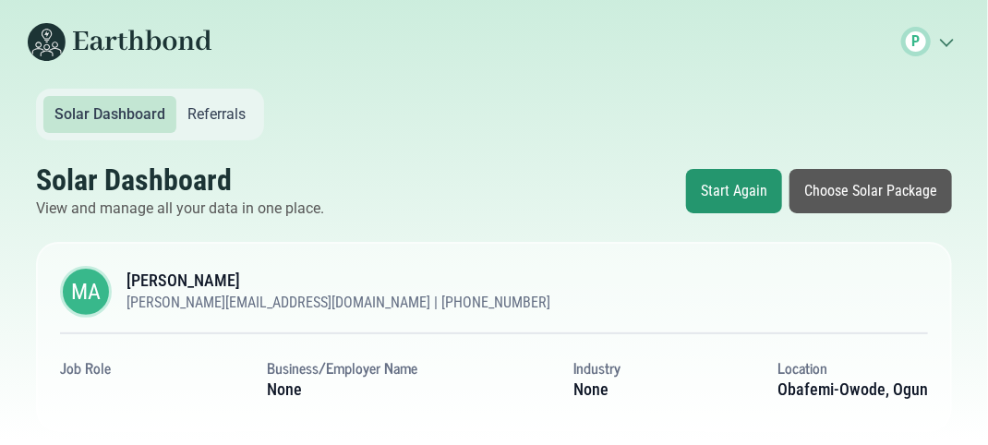
scroll to position [0, 0]
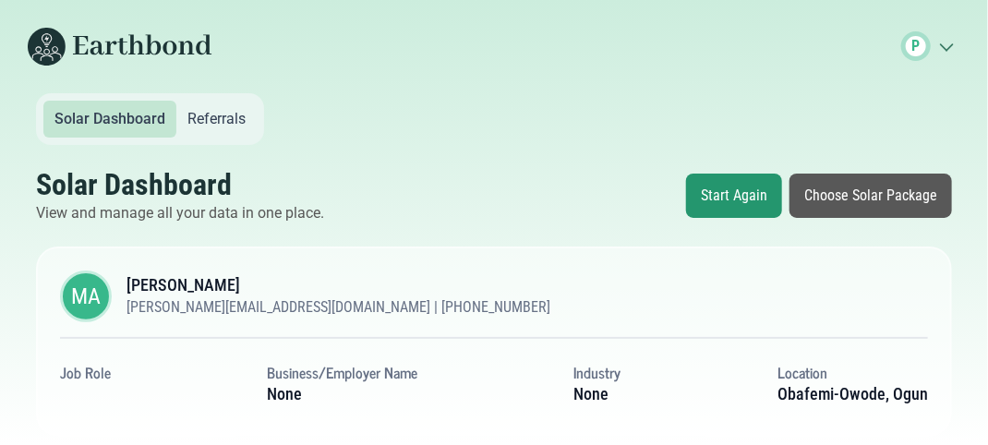
click at [93, 290] on span "MA" at bounding box center [86, 296] width 30 height 33
drag, startPoint x: 93, startPoint y: 289, endPoint x: 487, endPoint y: 258, distance: 394.4
click at [487, 258] on div "MA MARY AIRE , None peter.aire@gmail.com | +2348057708442 Job Role Business/Emp…" at bounding box center [494, 341] width 916 height 190
click at [951, 51] on icon ".cls-1{fill:none;stroke:#3c7b65;stroke-linecap:round;stroke-linejoin:round;stro…" at bounding box center [946, 46] width 30 height 18
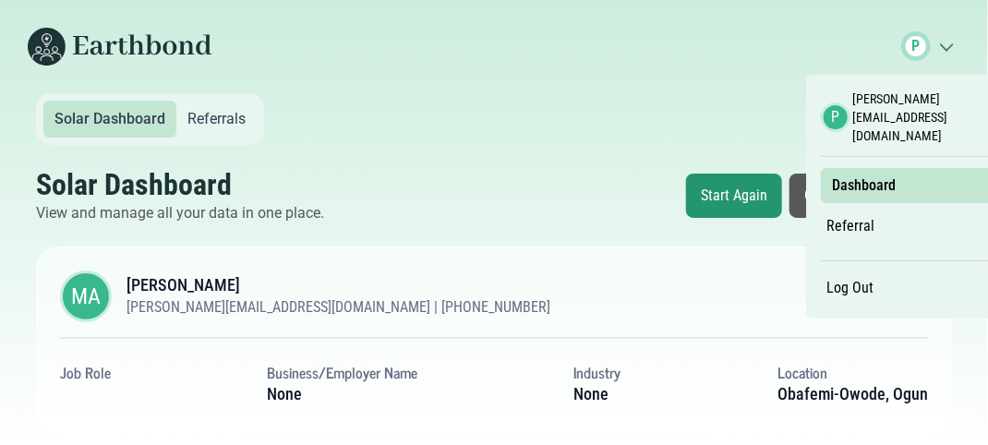
click at [864, 272] on link "Log Out" at bounding box center [851, 287] width 60 height 31
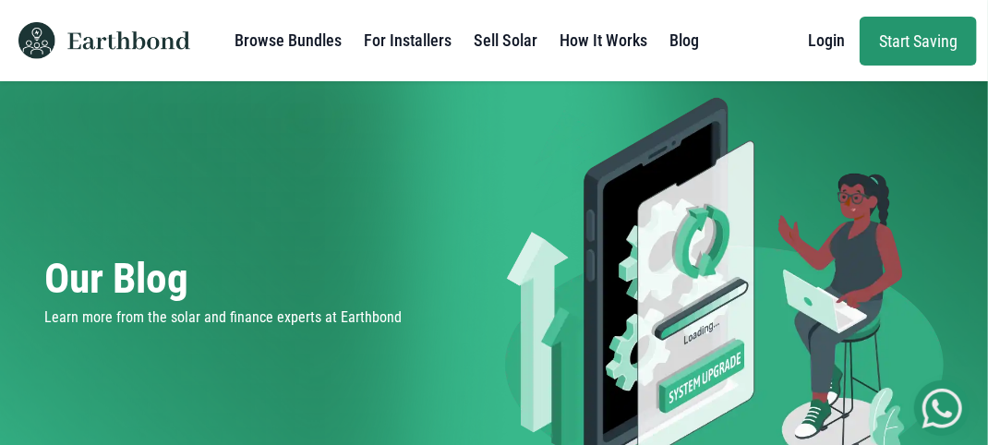
click at [620, 42] on link "How It Works" at bounding box center [603, 40] width 88 height 37
